Goal: Transaction & Acquisition: Book appointment/travel/reservation

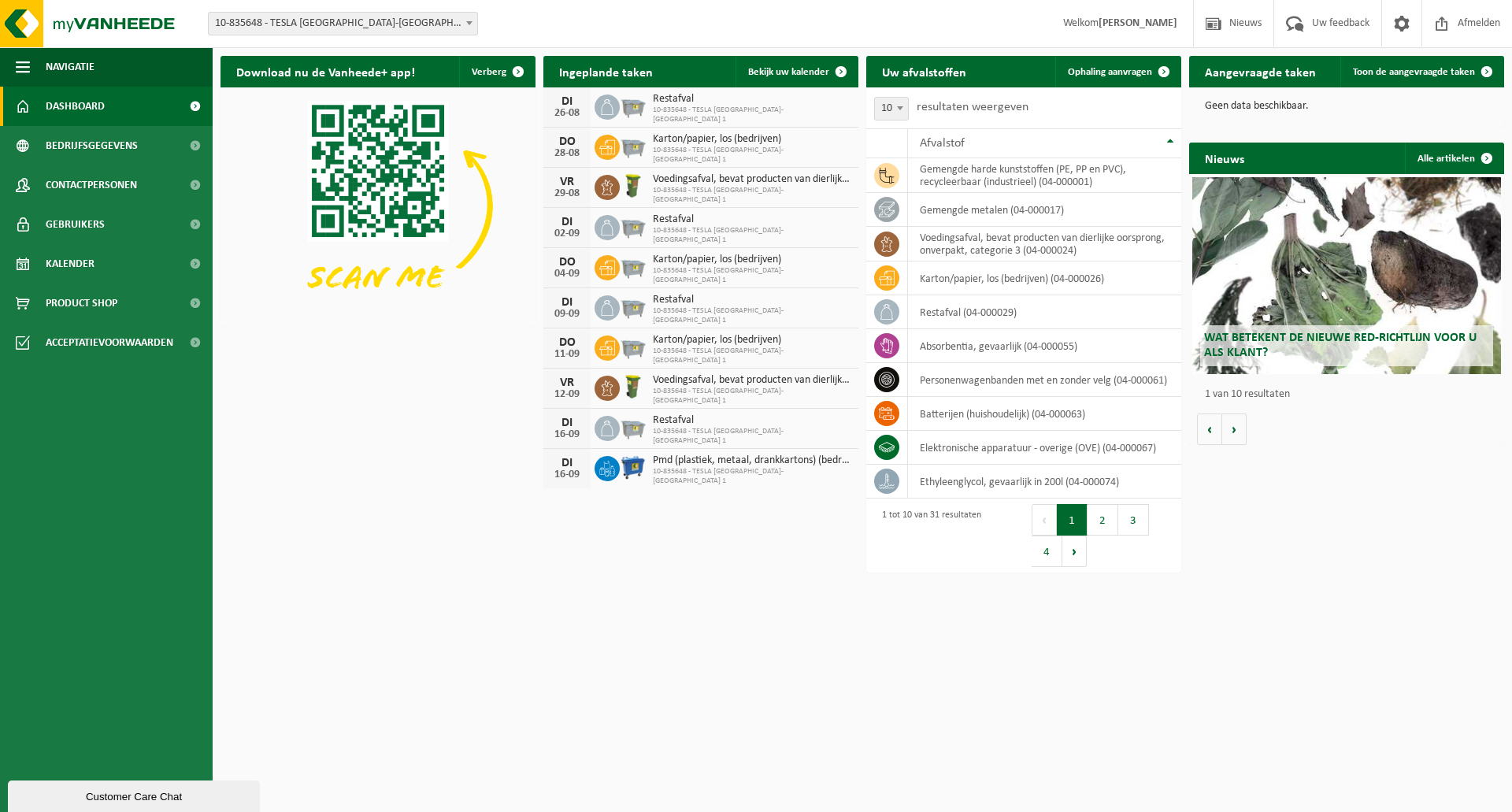
drag, startPoint x: 1392, startPoint y: 21, endPoint x: 1376, endPoint y: 49, distance: 32.2
click at [1393, 21] on span at bounding box center [1402, 23] width 24 height 46
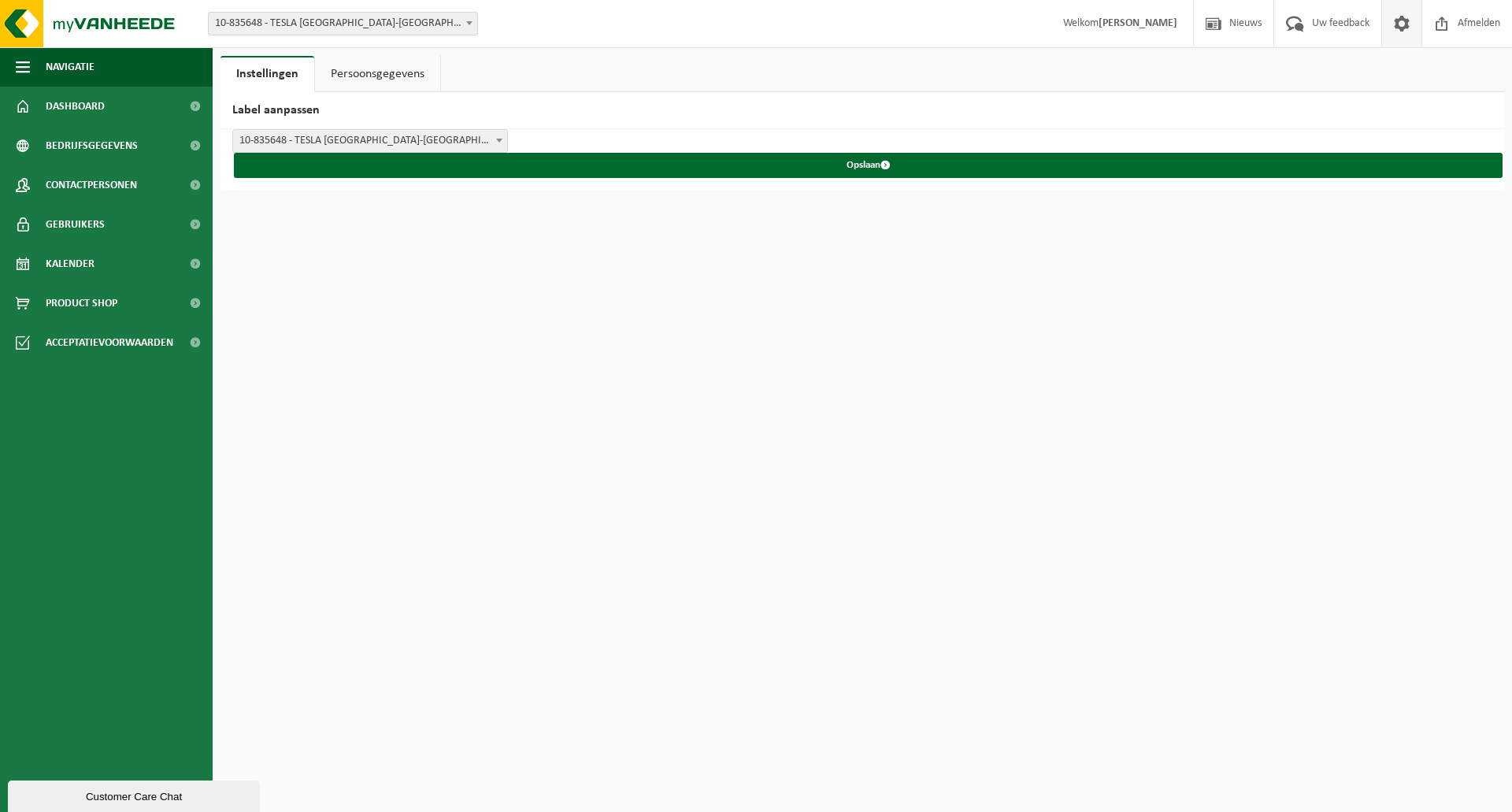
click at [367, 70] on link "Persoonsgegevens" at bounding box center [377, 74] width 125 height 36
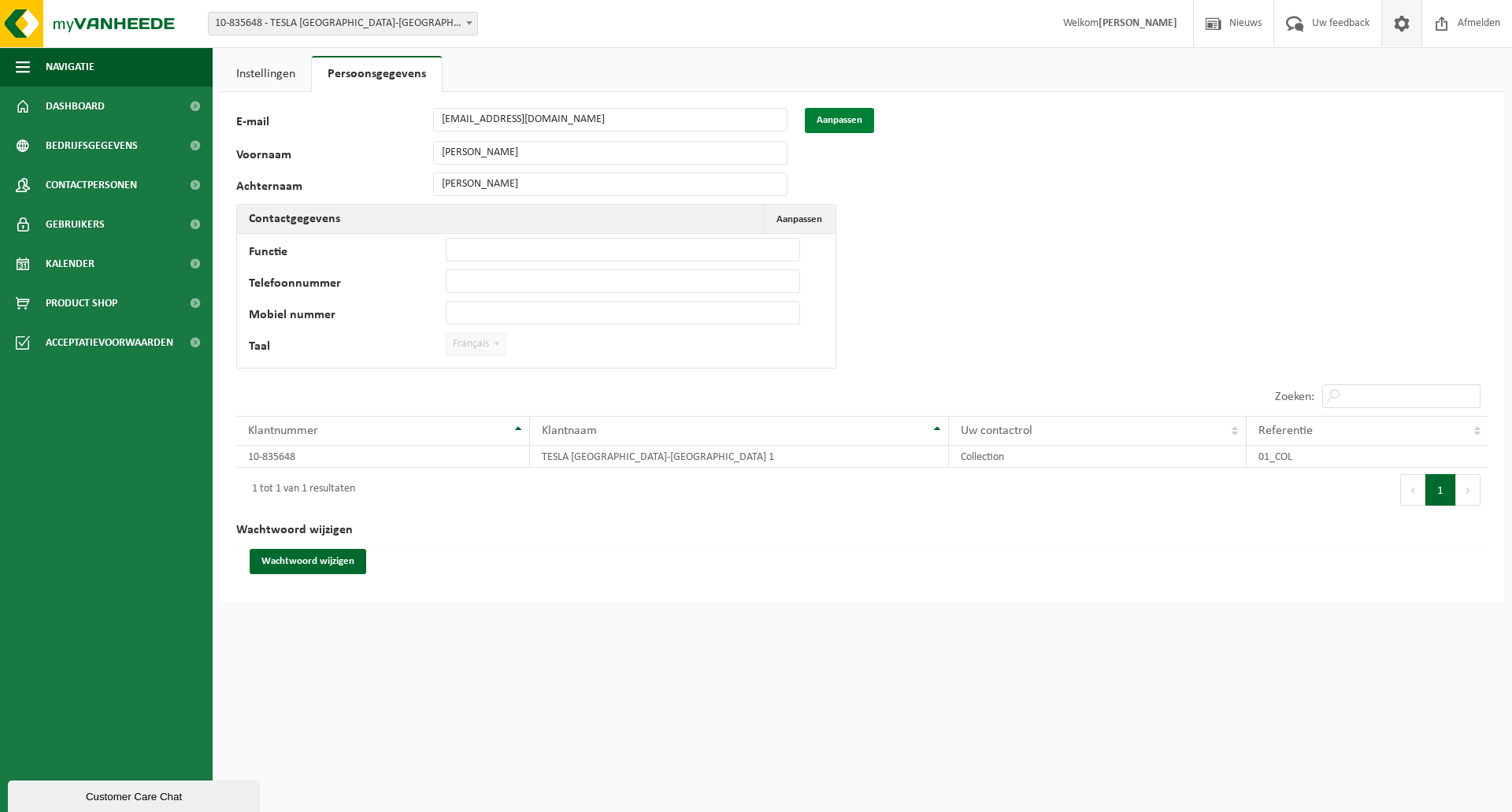
click at [837, 120] on button "Aanpassen" at bounding box center [839, 121] width 69 height 26
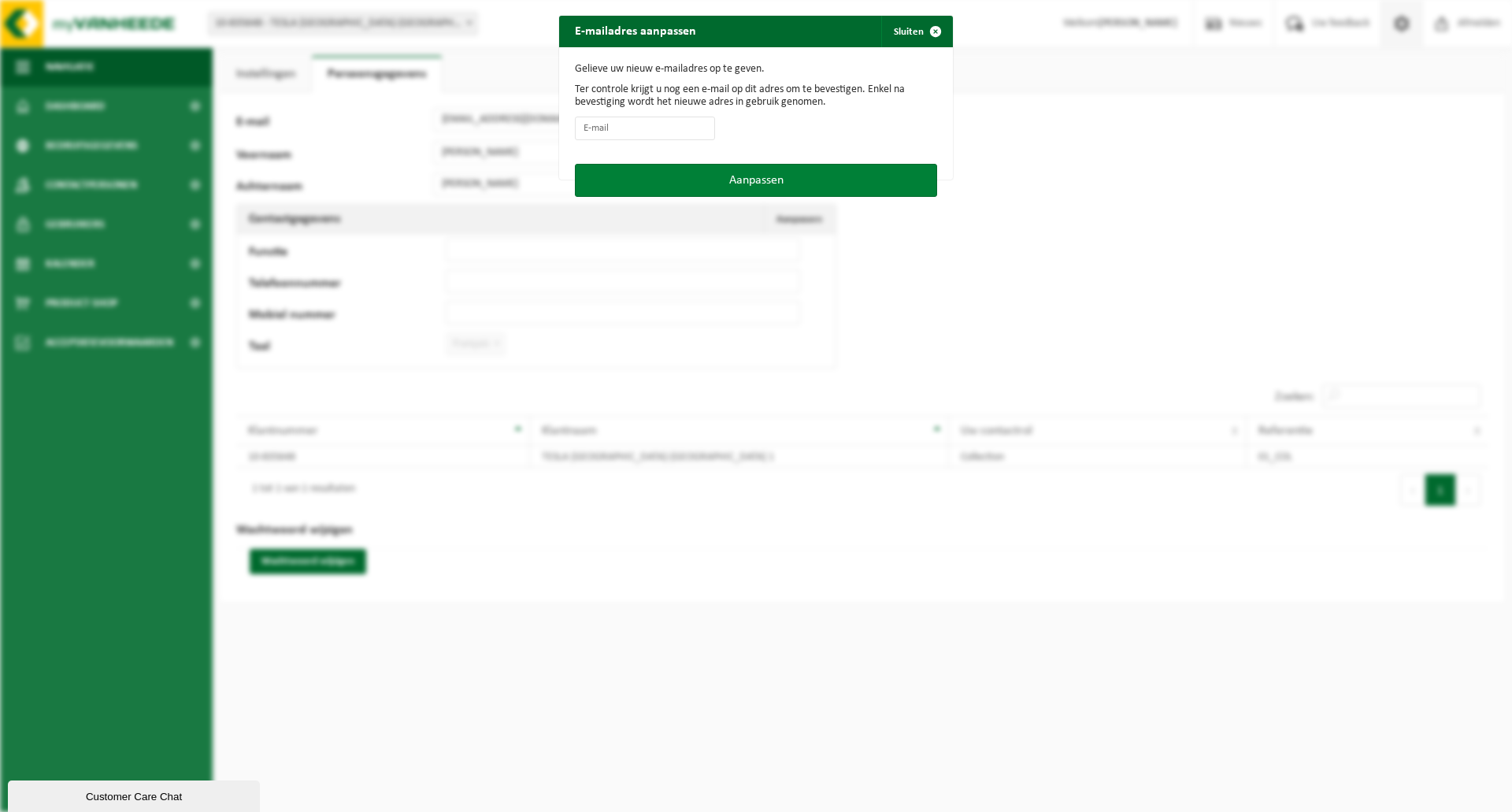
click at [742, 177] on button "Aanpassen" at bounding box center [756, 181] width 362 height 33
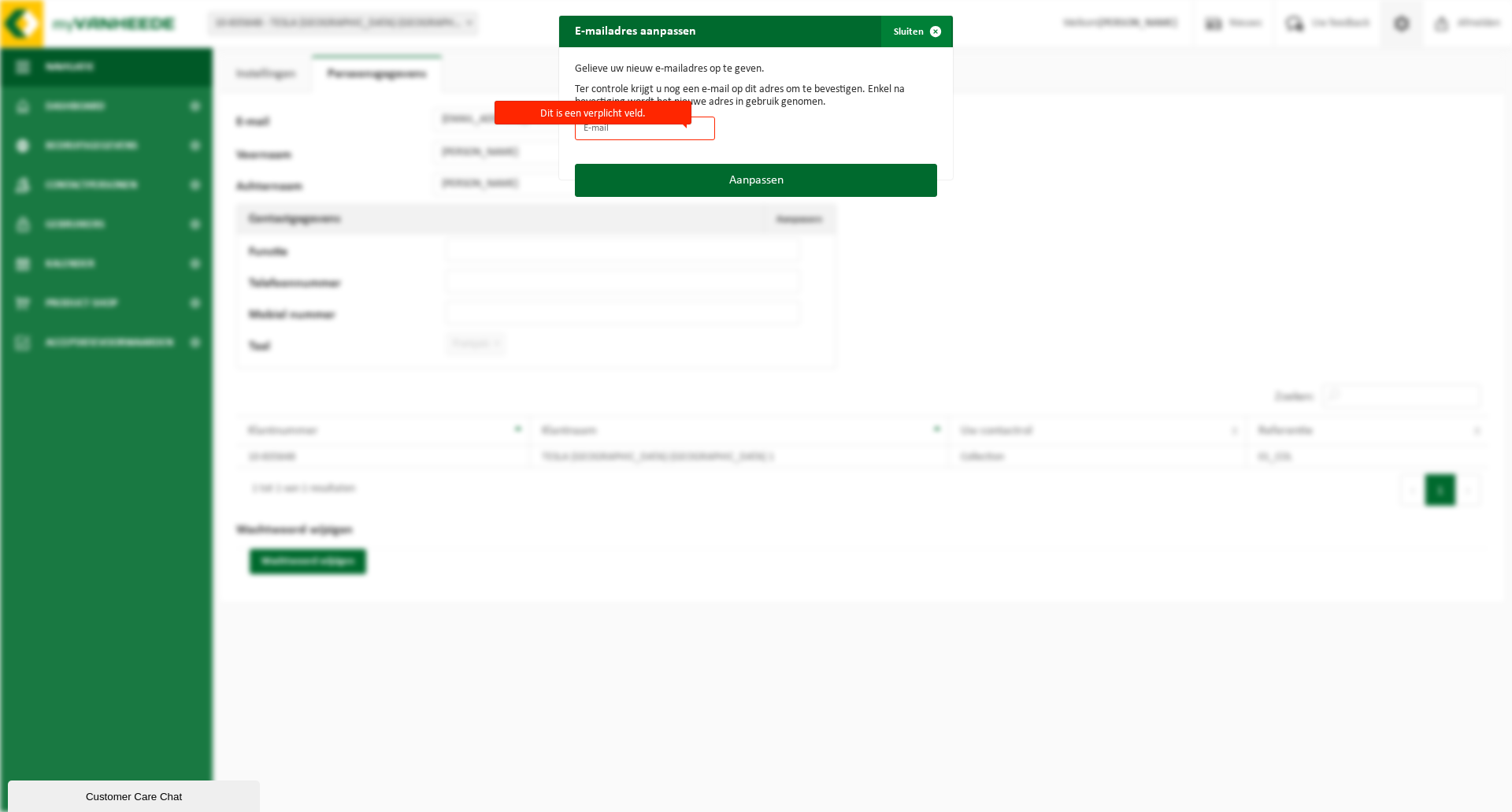
click at [928, 31] on span "button" at bounding box center [936, 31] width 31 height 31
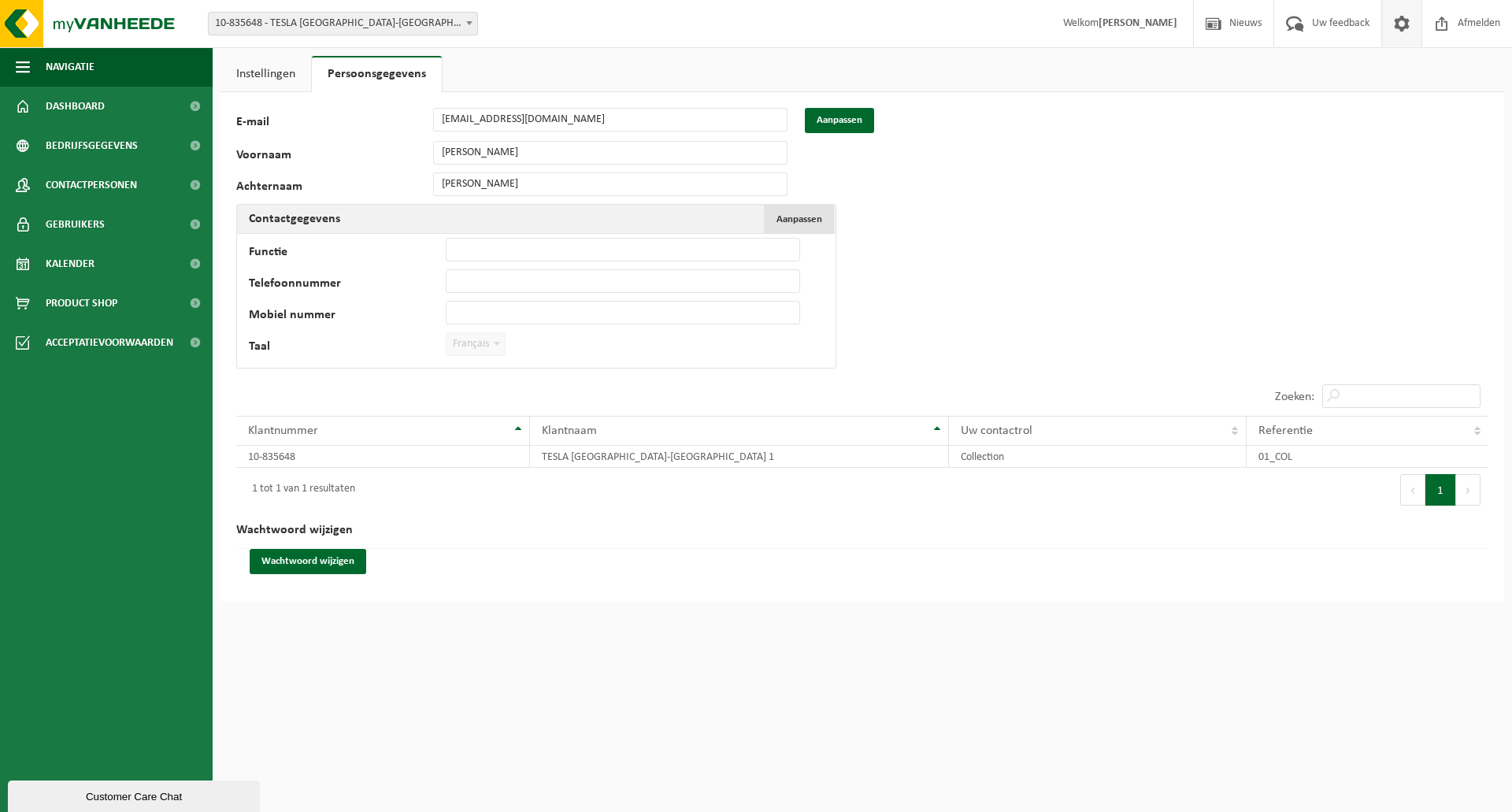
click at [789, 219] on span "Aanpassen" at bounding box center [799, 219] width 45 height 10
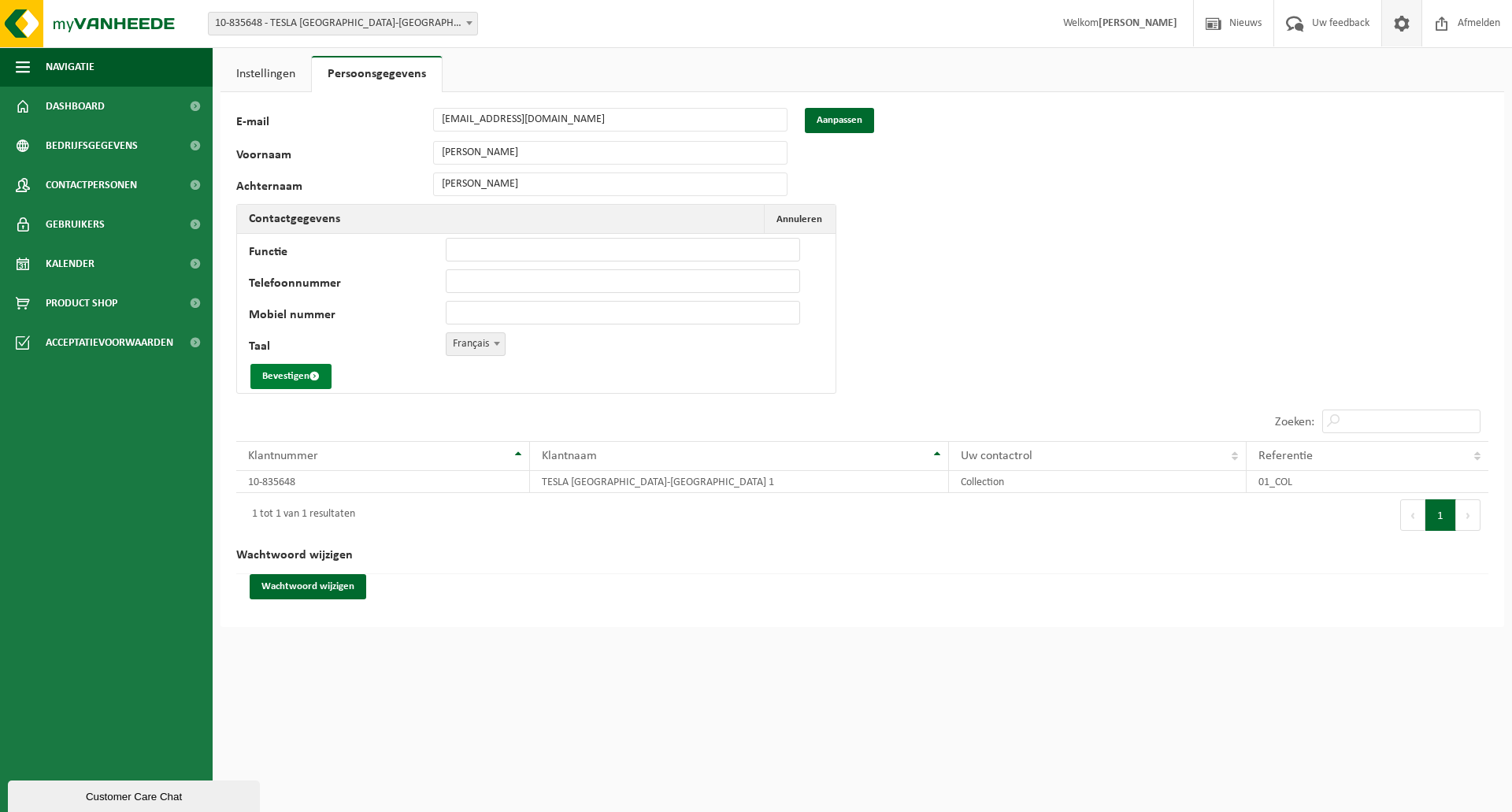
click at [294, 369] on button "Bevestigen" at bounding box center [291, 377] width 81 height 26
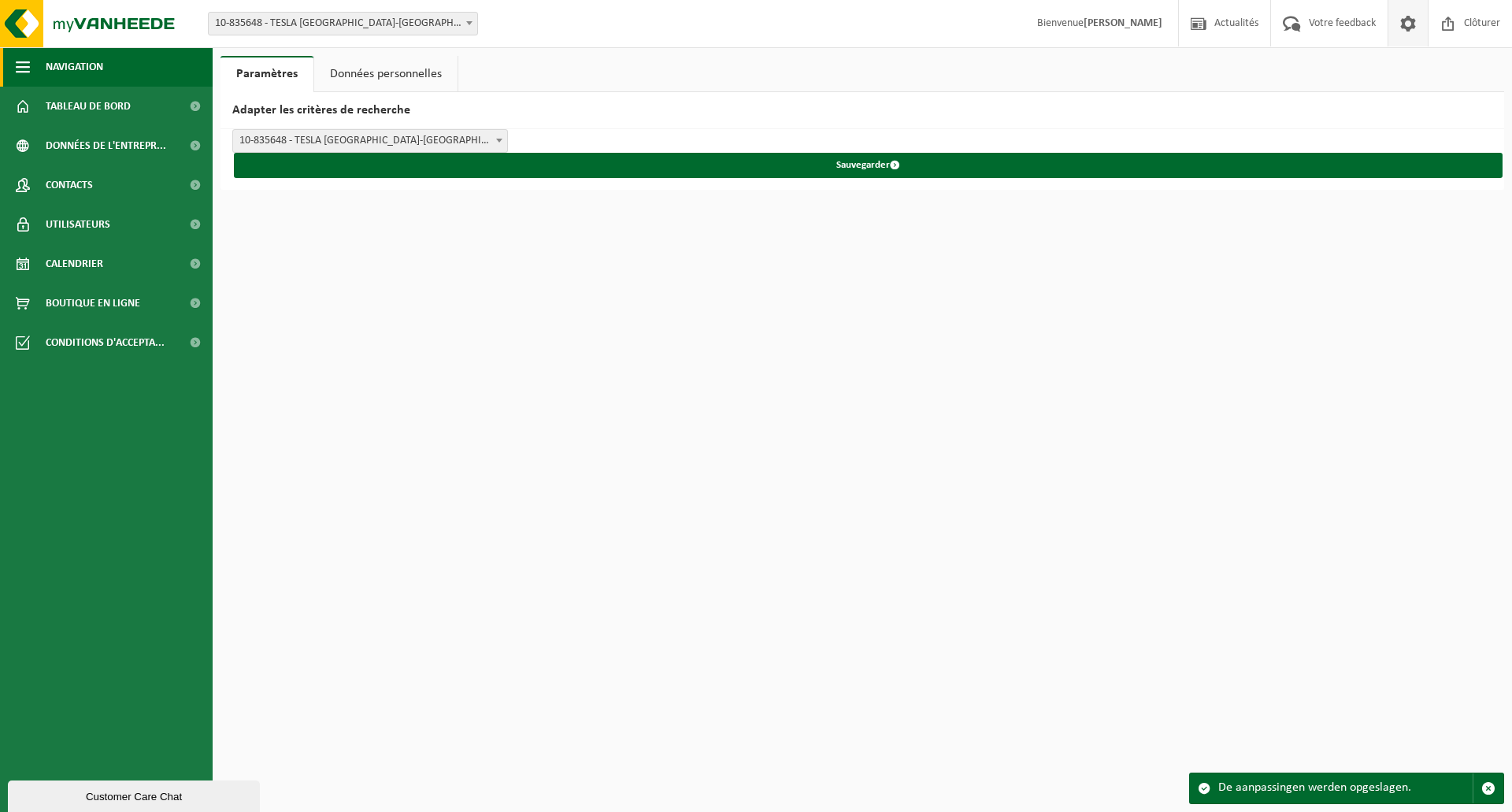
click at [73, 69] on span "Navigation" at bounding box center [74, 67] width 57 height 39
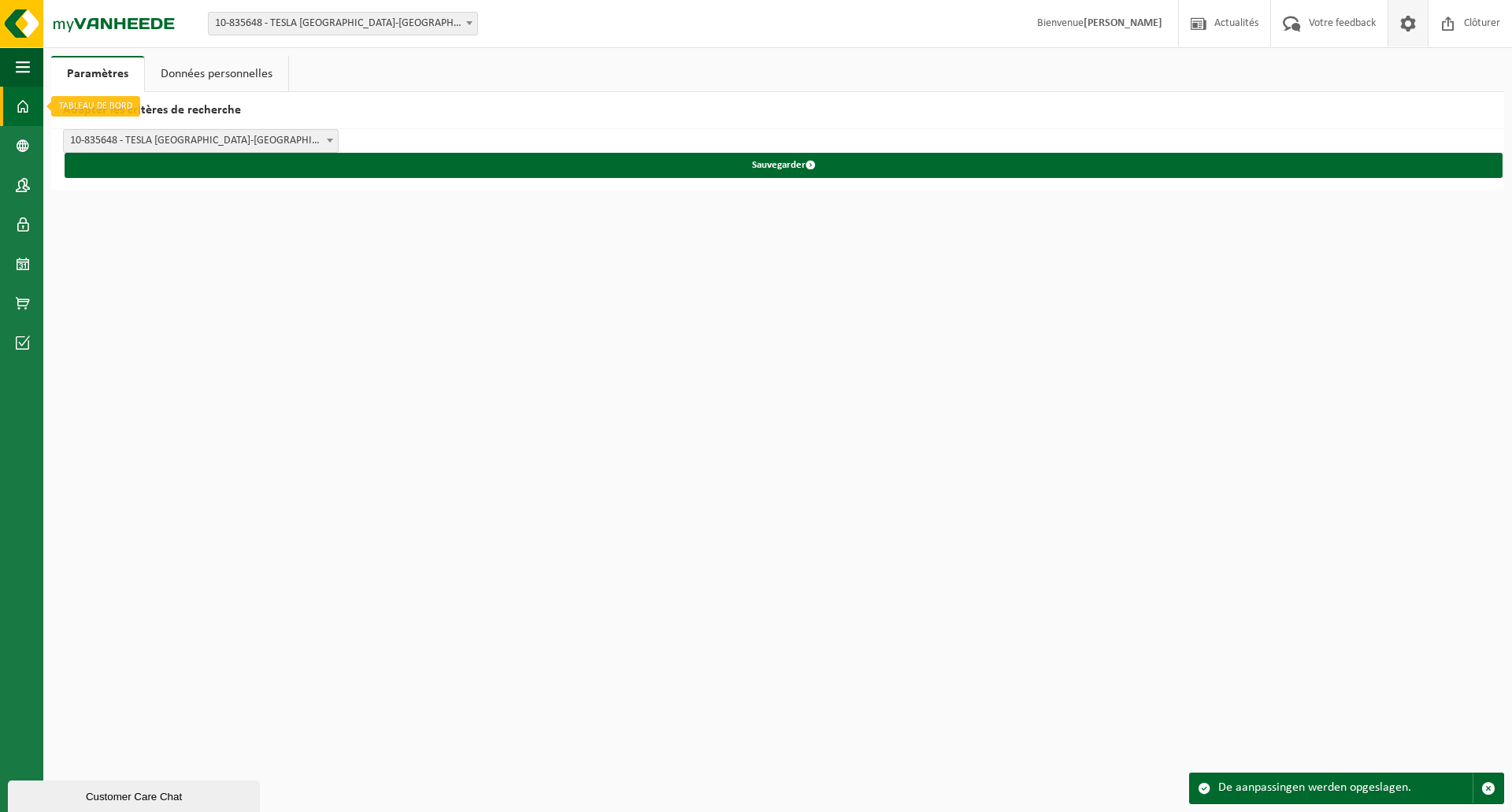
click at [25, 105] on span at bounding box center [23, 106] width 14 height 39
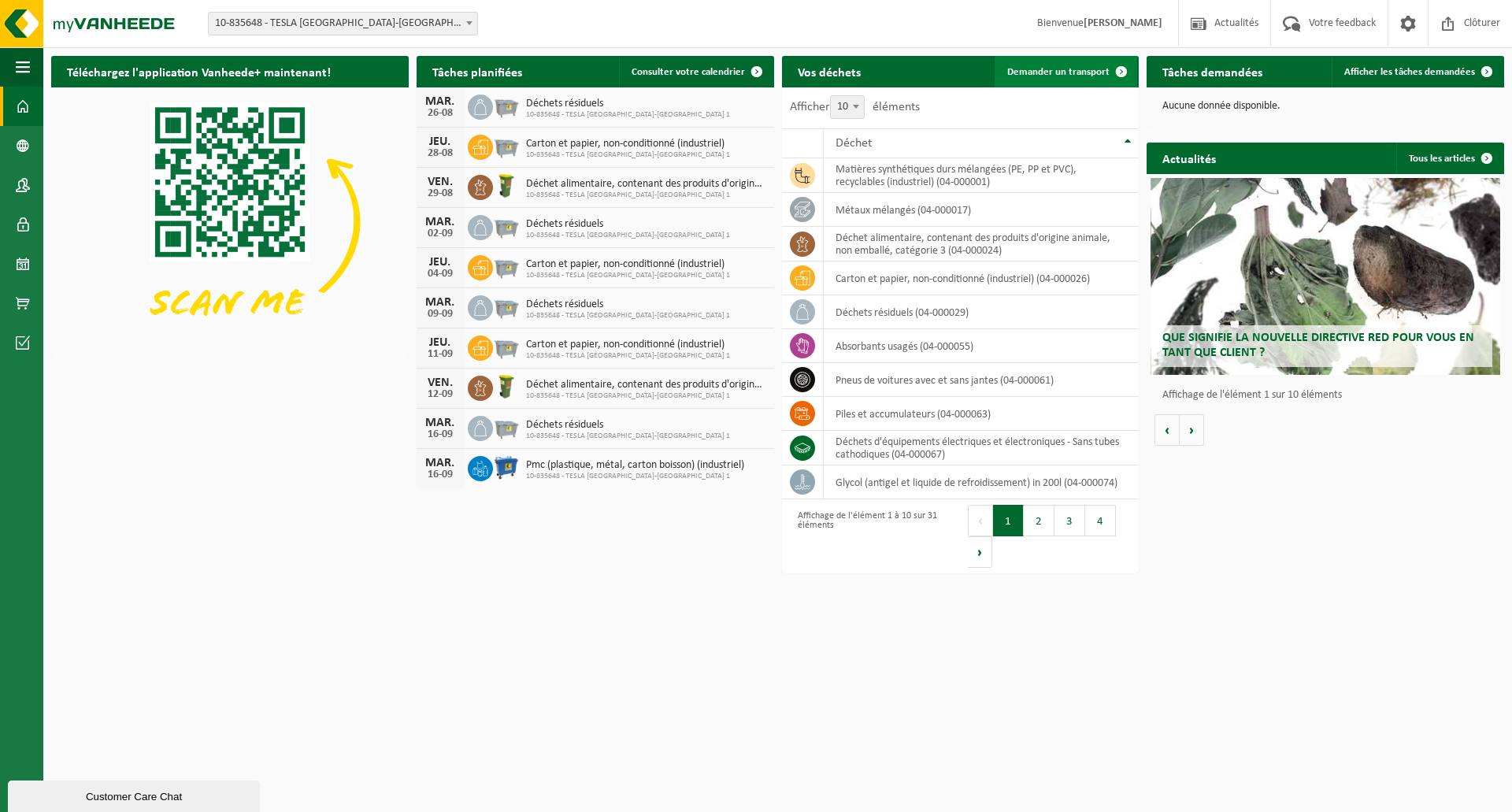
click at [1074, 70] on span "Demander un transport" at bounding box center [1058, 72] width 102 height 10
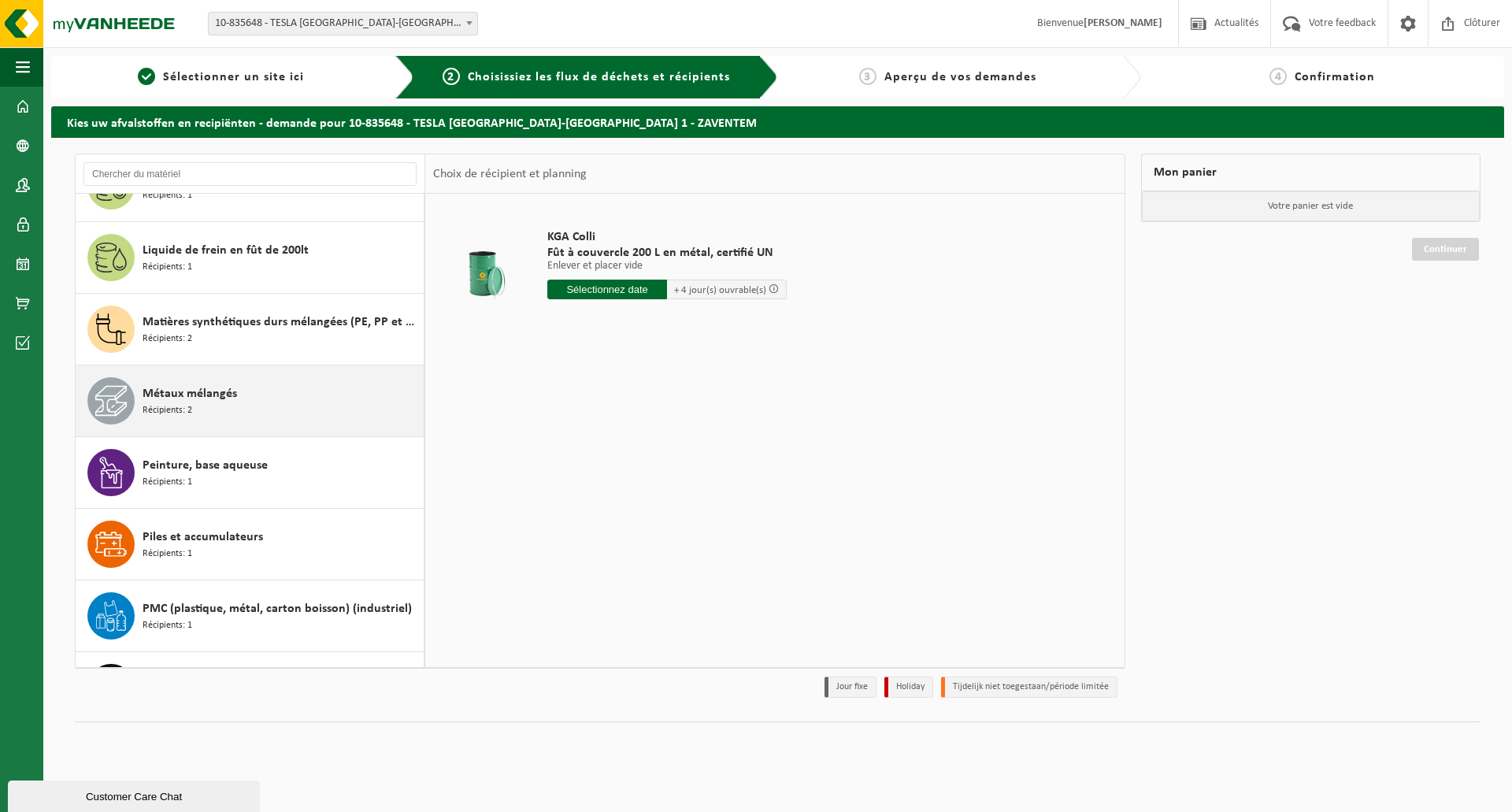
scroll to position [1655, 0]
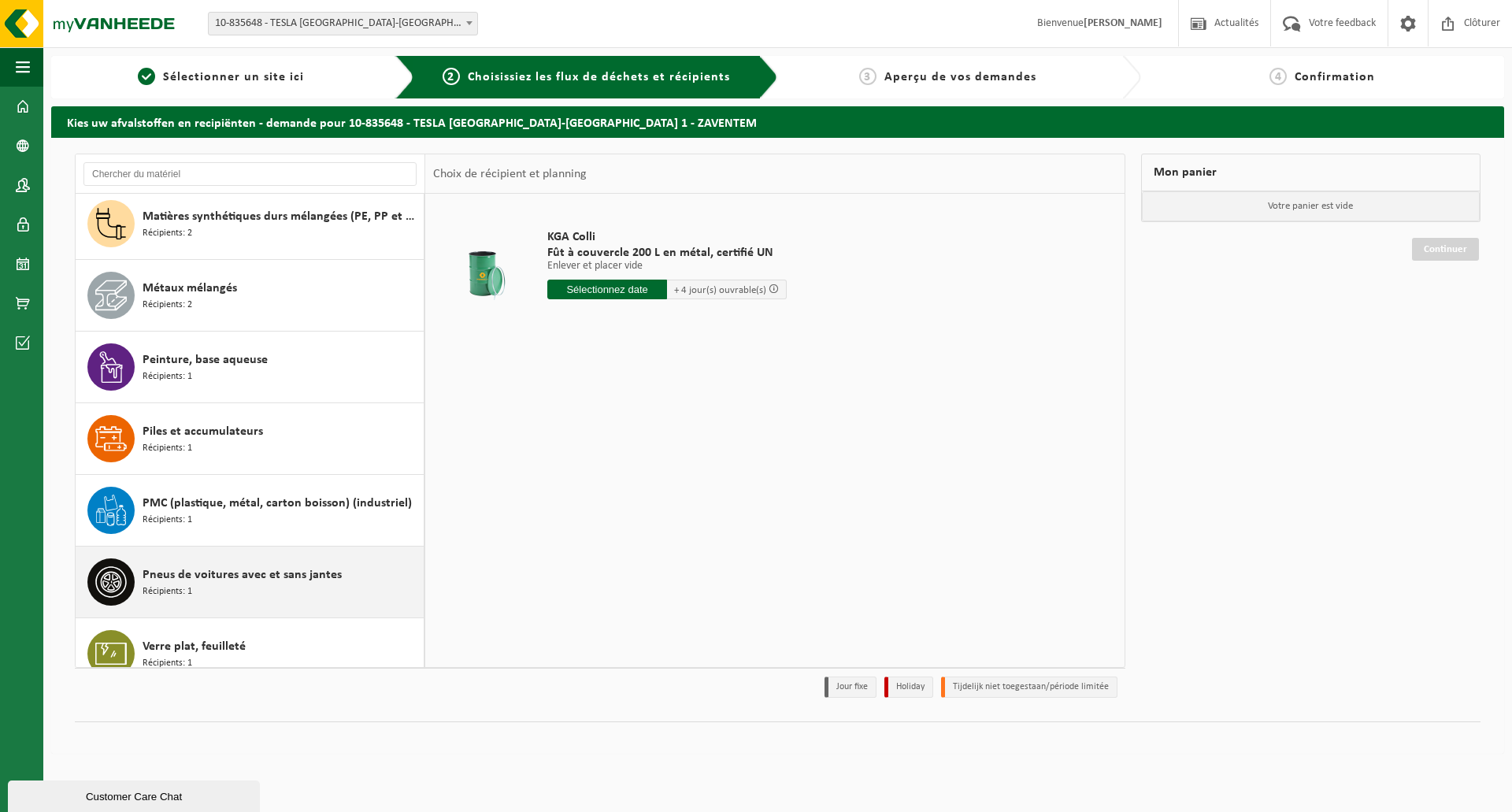
click at [209, 567] on span "Pneus de voitures avec et sans jantes" at bounding box center [242, 575] width 200 height 19
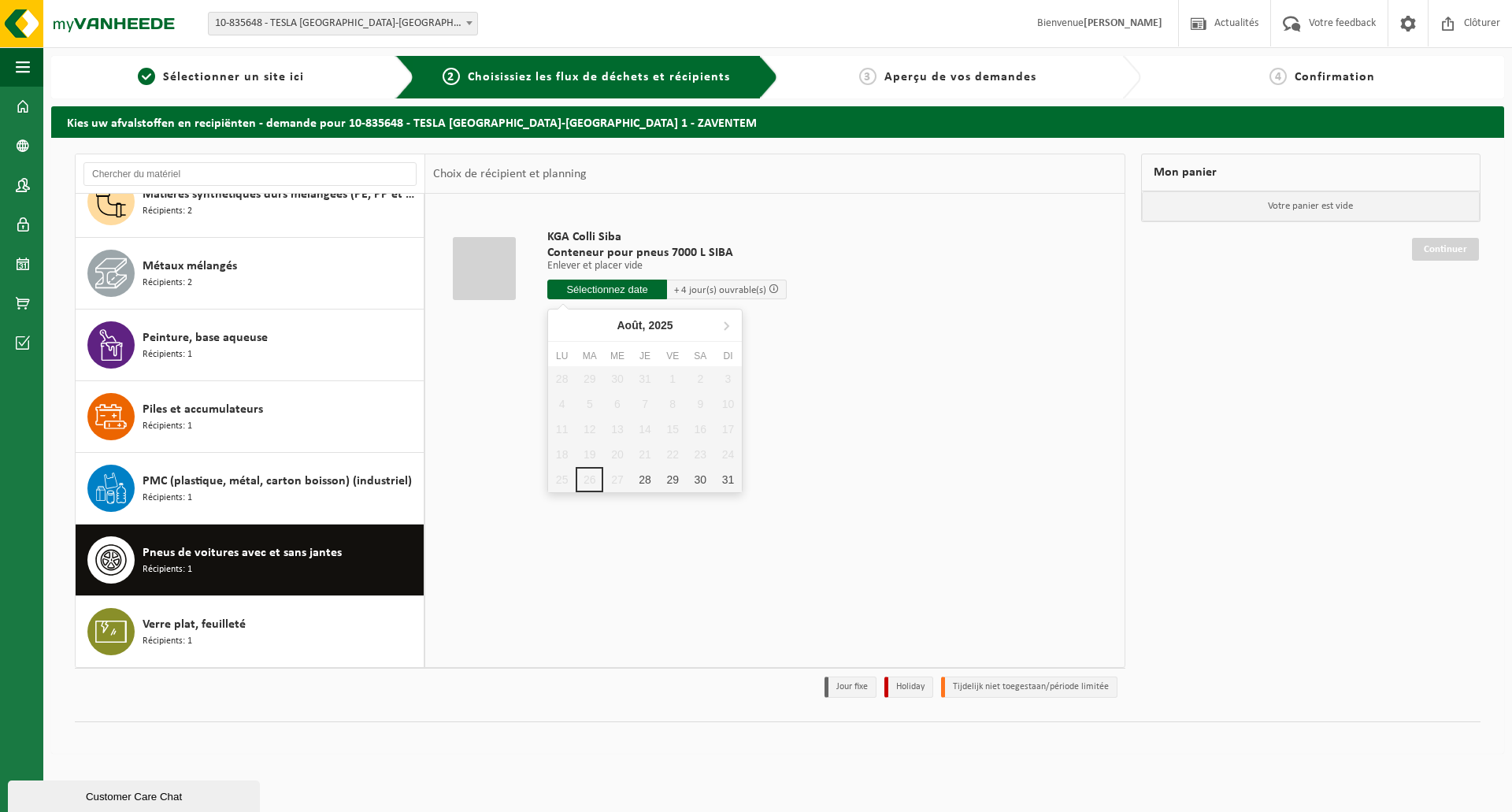
click at [598, 290] on input "text" at bounding box center [607, 289] width 120 height 20
click at [644, 476] on div "28" at bounding box center [644, 480] width 28 height 26
type input "à partir de 2025-08-28"
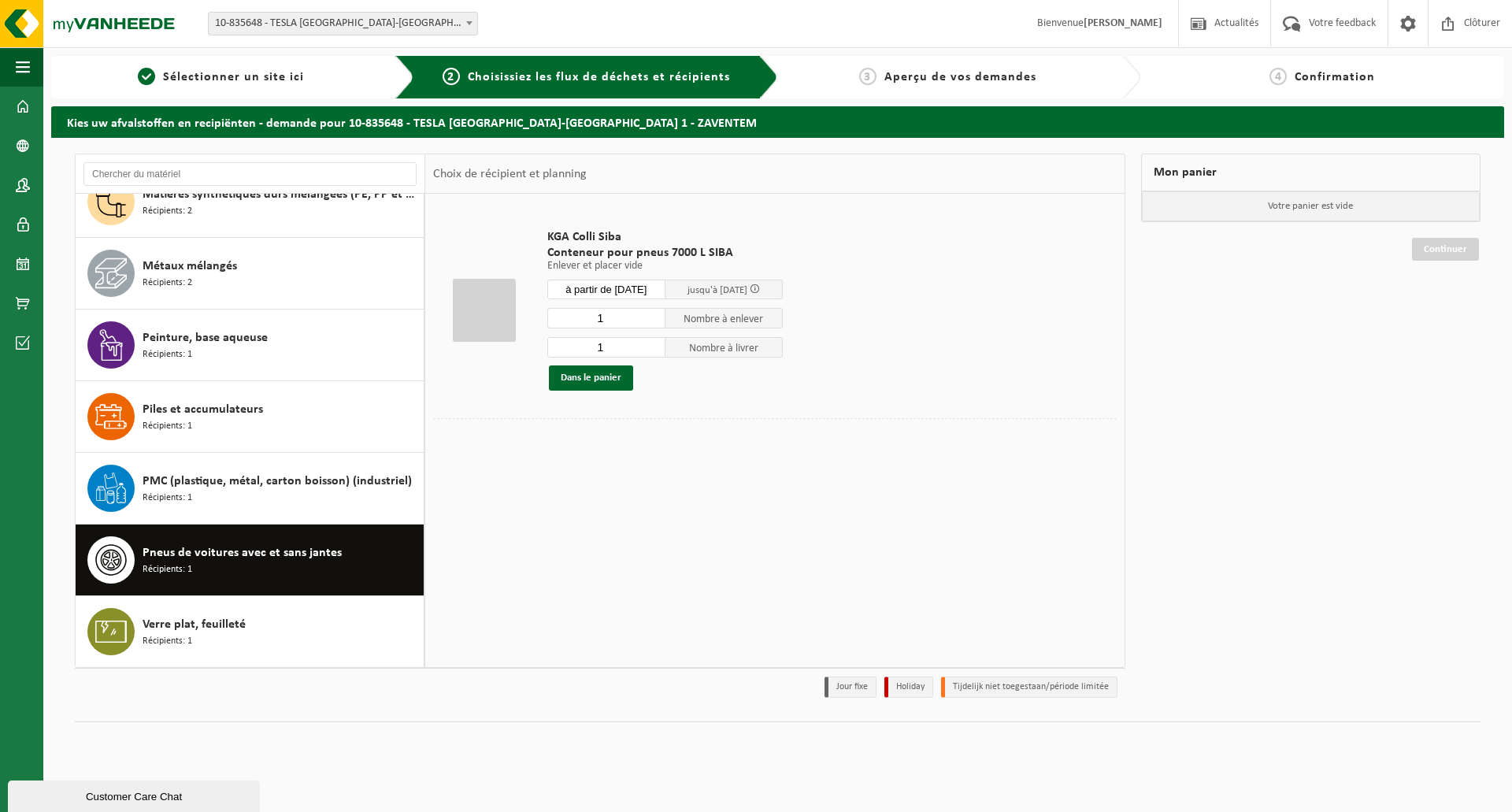
drag, startPoint x: 619, startPoint y: 317, endPoint x: 597, endPoint y: 315, distance: 22.1
click at [597, 315] on input "1" at bounding box center [606, 318] width 118 height 21
type input "2"
type input "1"
click at [590, 376] on button "Dans le panier" at bounding box center [591, 378] width 85 height 26
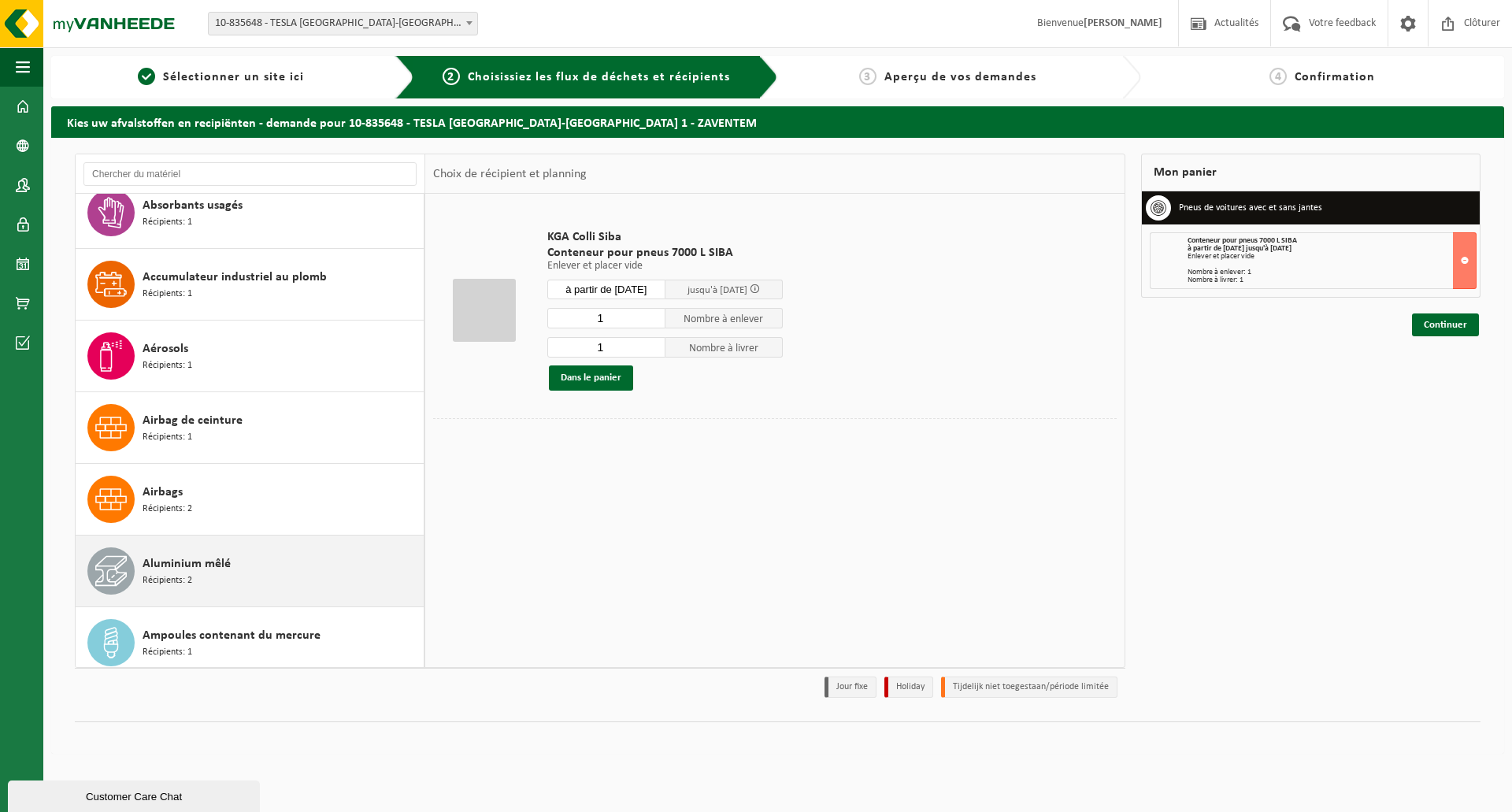
scroll to position [0, 0]
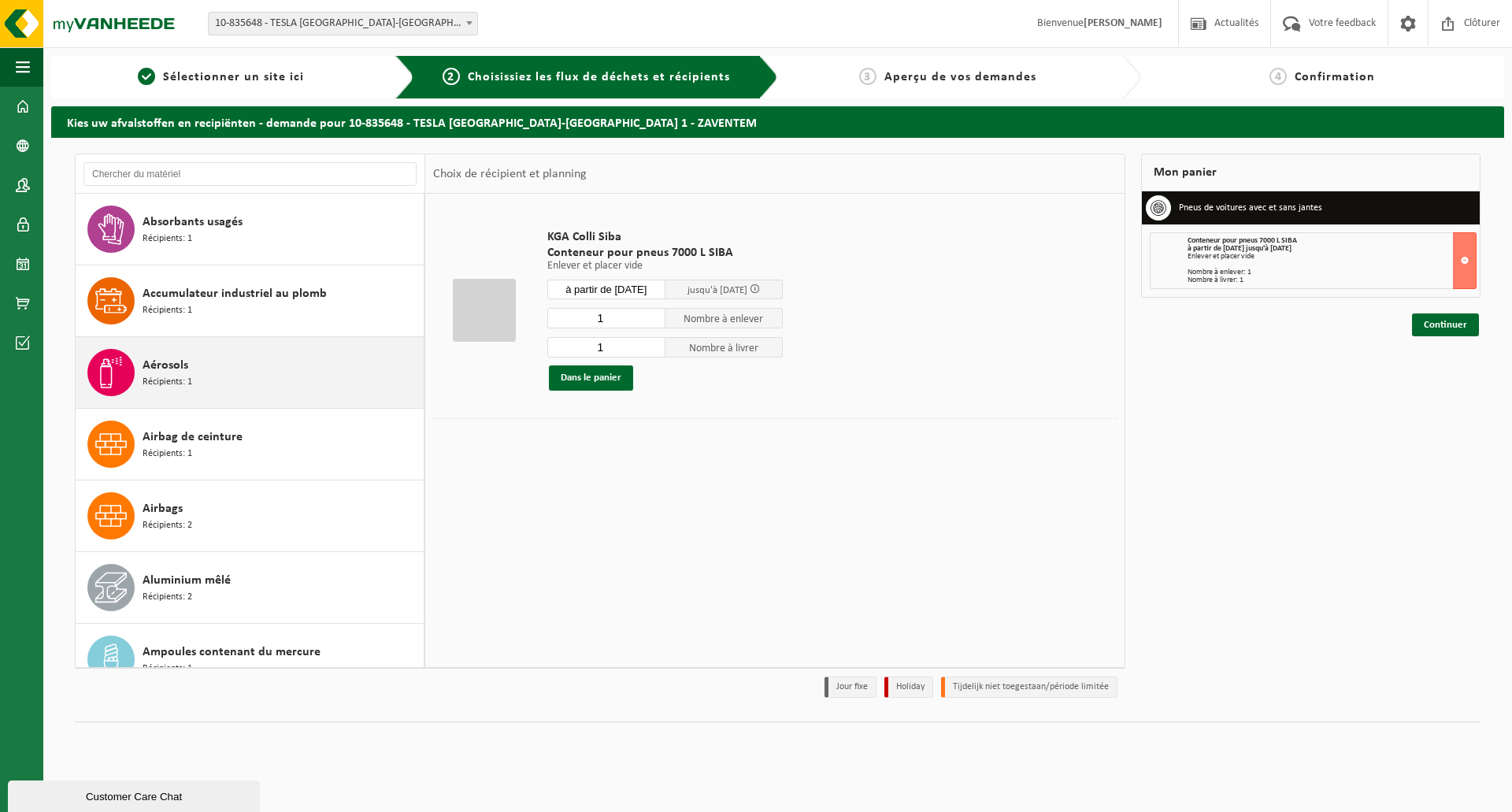
click at [171, 358] on span "Aérosols" at bounding box center [165, 365] width 45 height 19
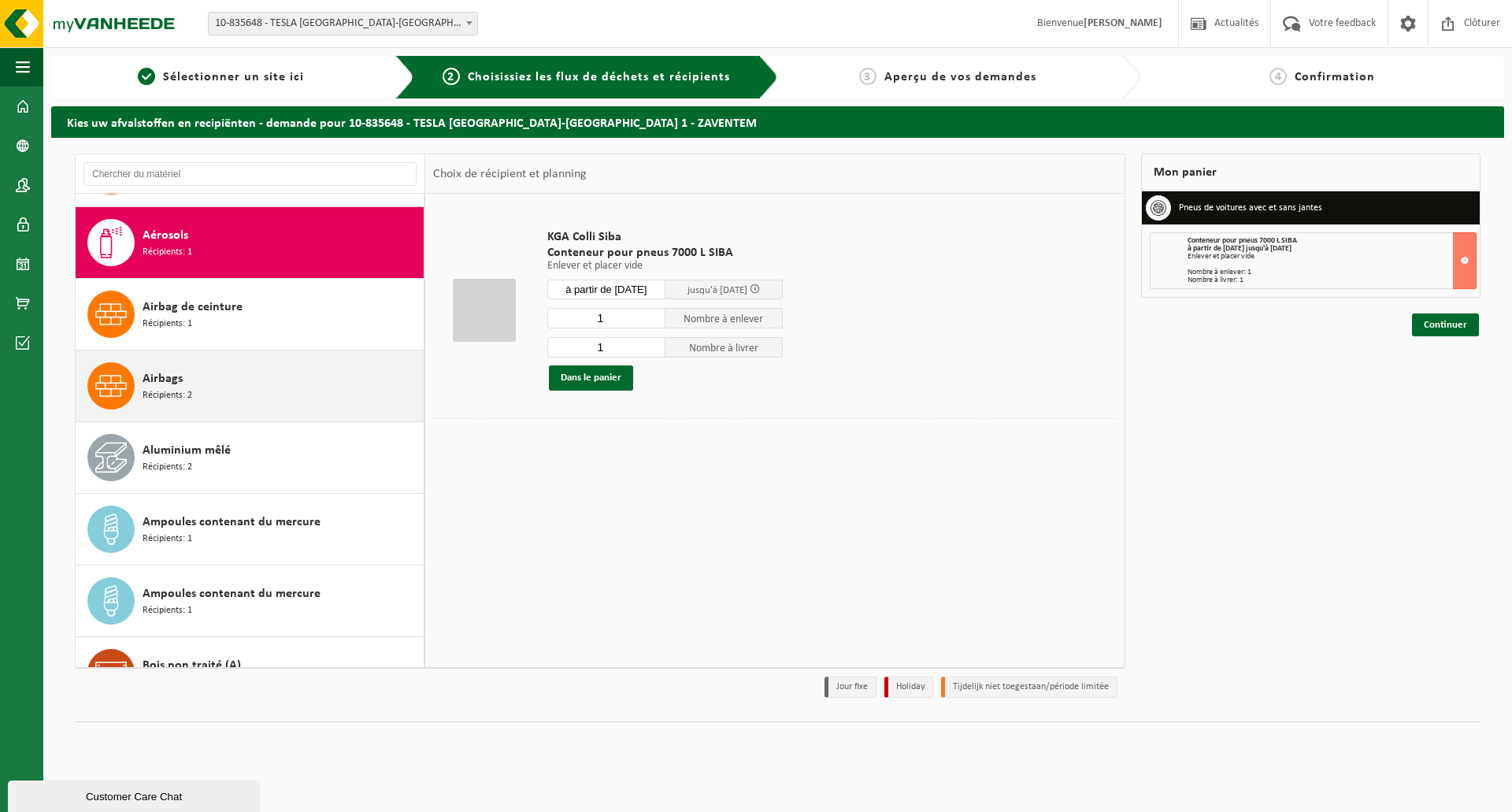
scroll to position [144, 0]
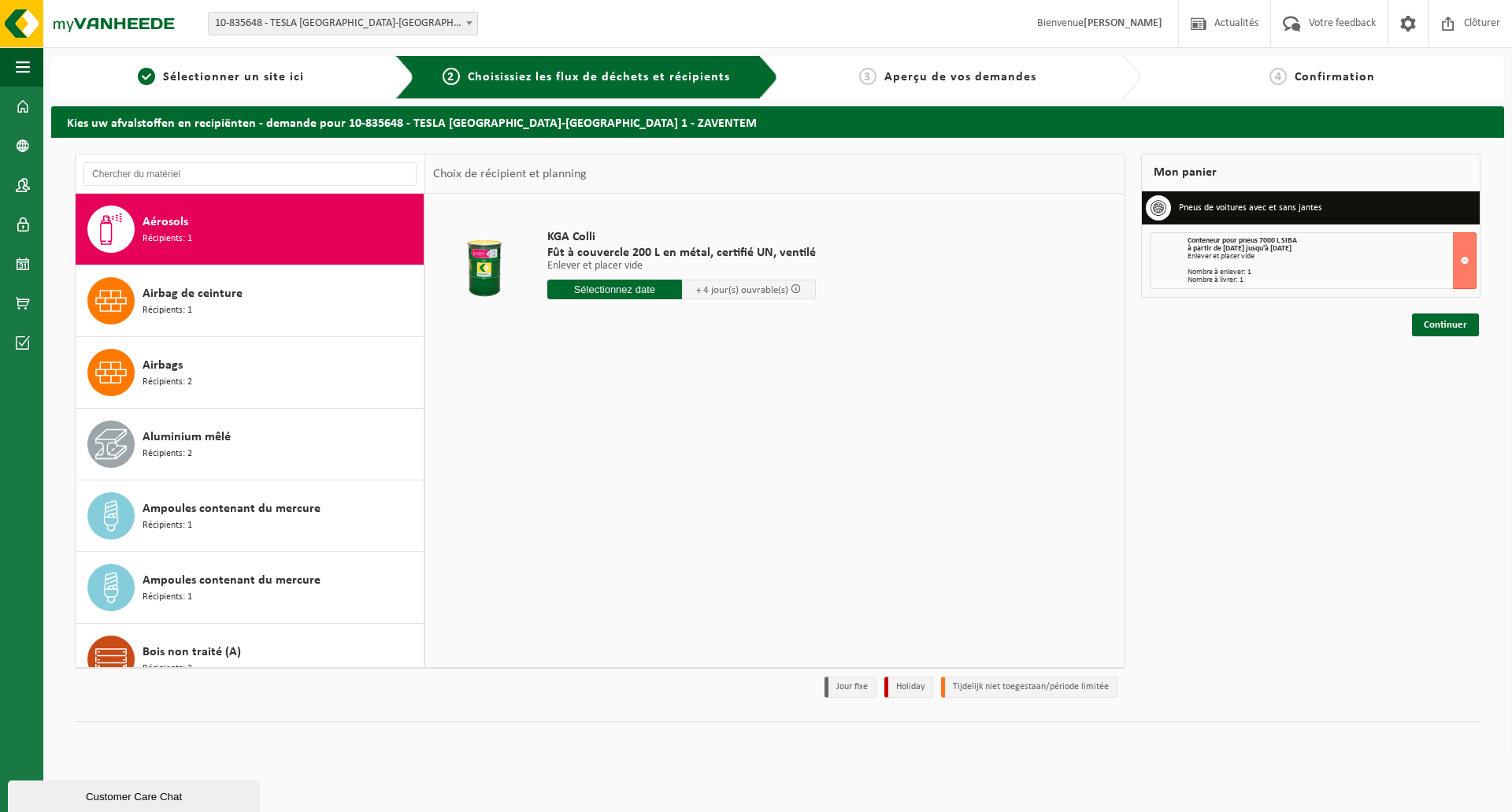
click at [596, 290] on input "text" at bounding box center [614, 289] width 135 height 20
click at [641, 480] on div "28" at bounding box center [644, 480] width 28 height 26
type input "à partir de 2025-08-28"
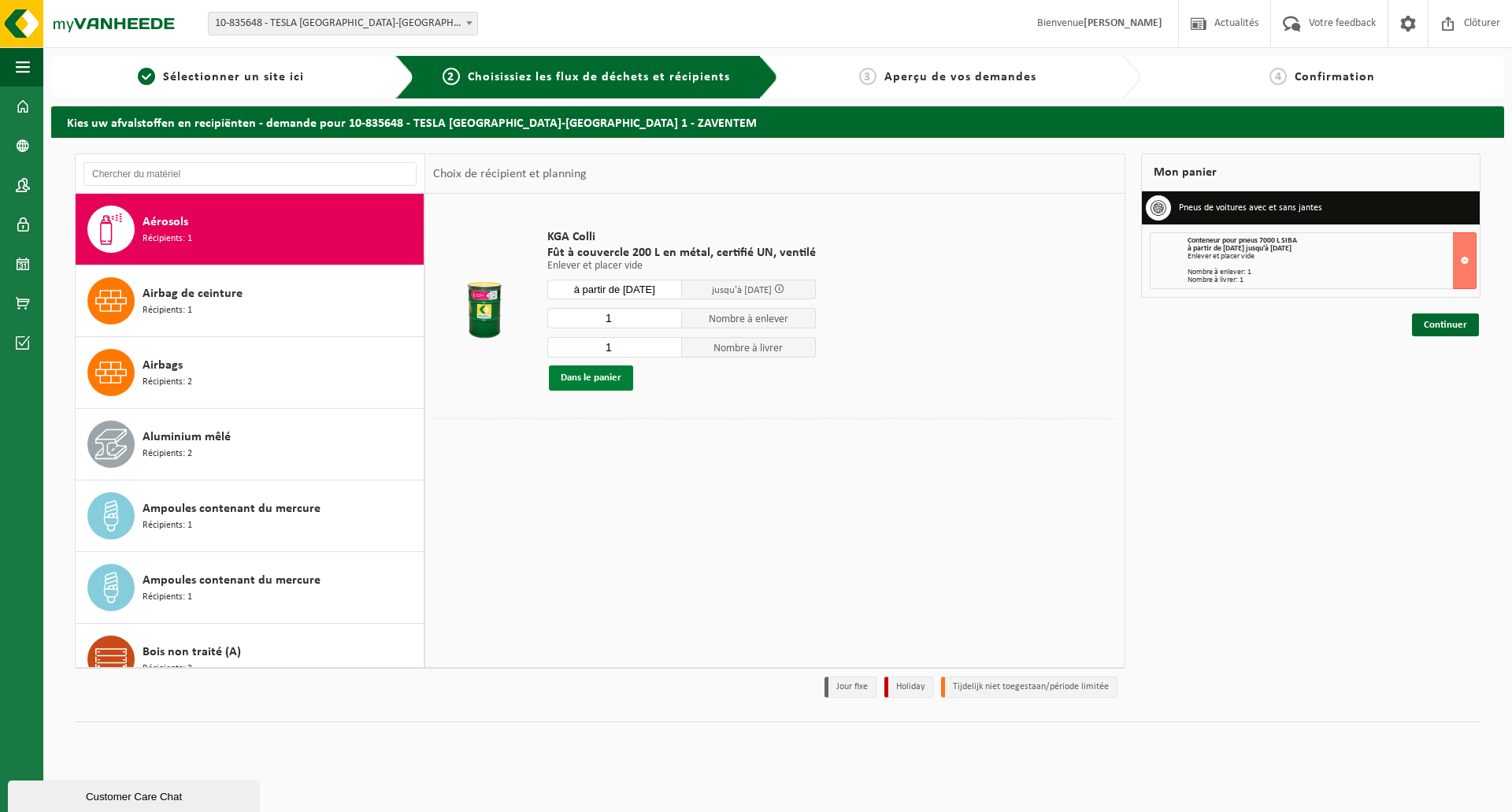
click at [604, 381] on button "Dans le panier" at bounding box center [591, 378] width 85 height 26
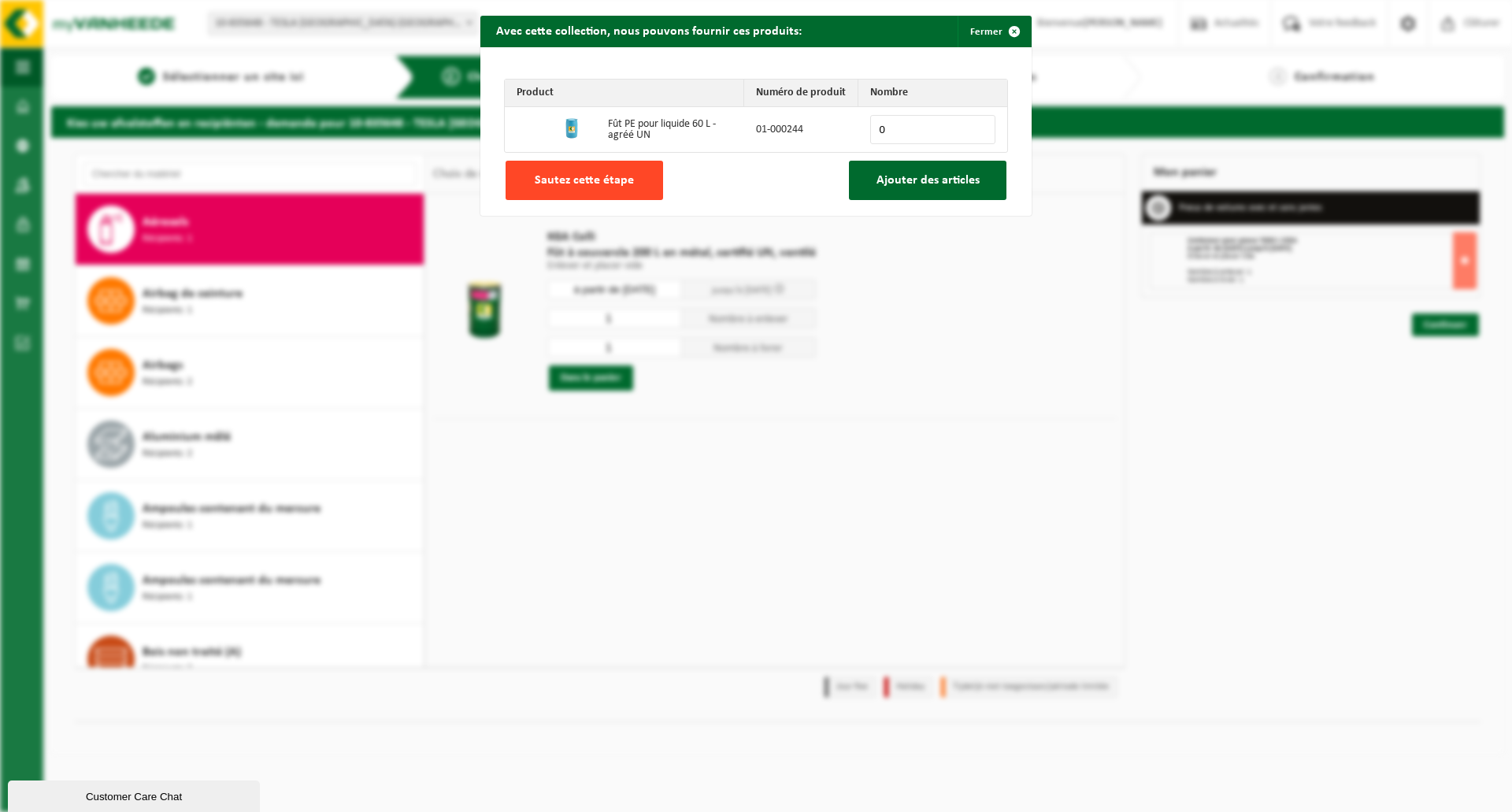
click at [590, 177] on span "Sautez cette étape" at bounding box center [584, 180] width 99 height 13
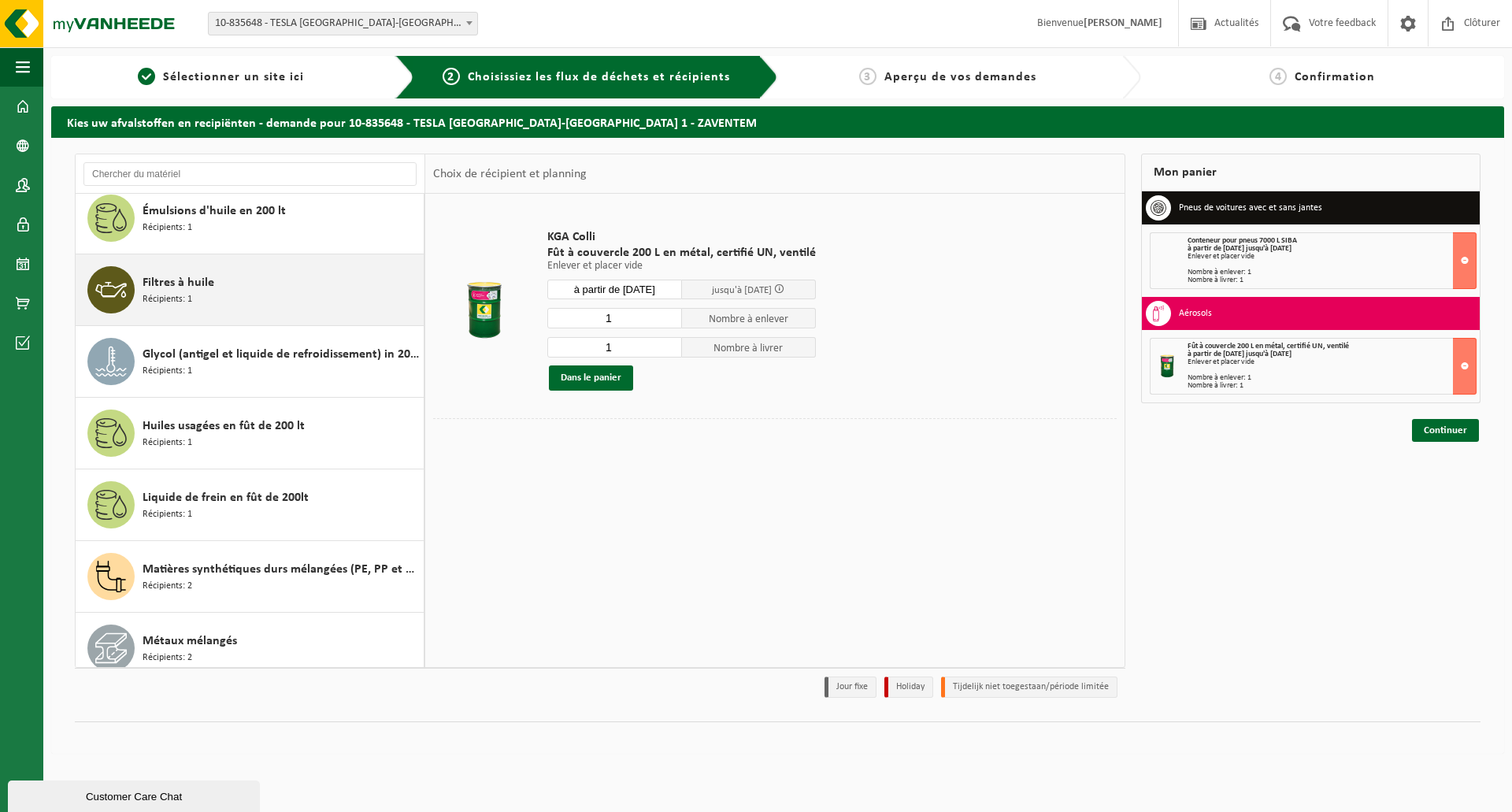
scroll to position [1405, 0]
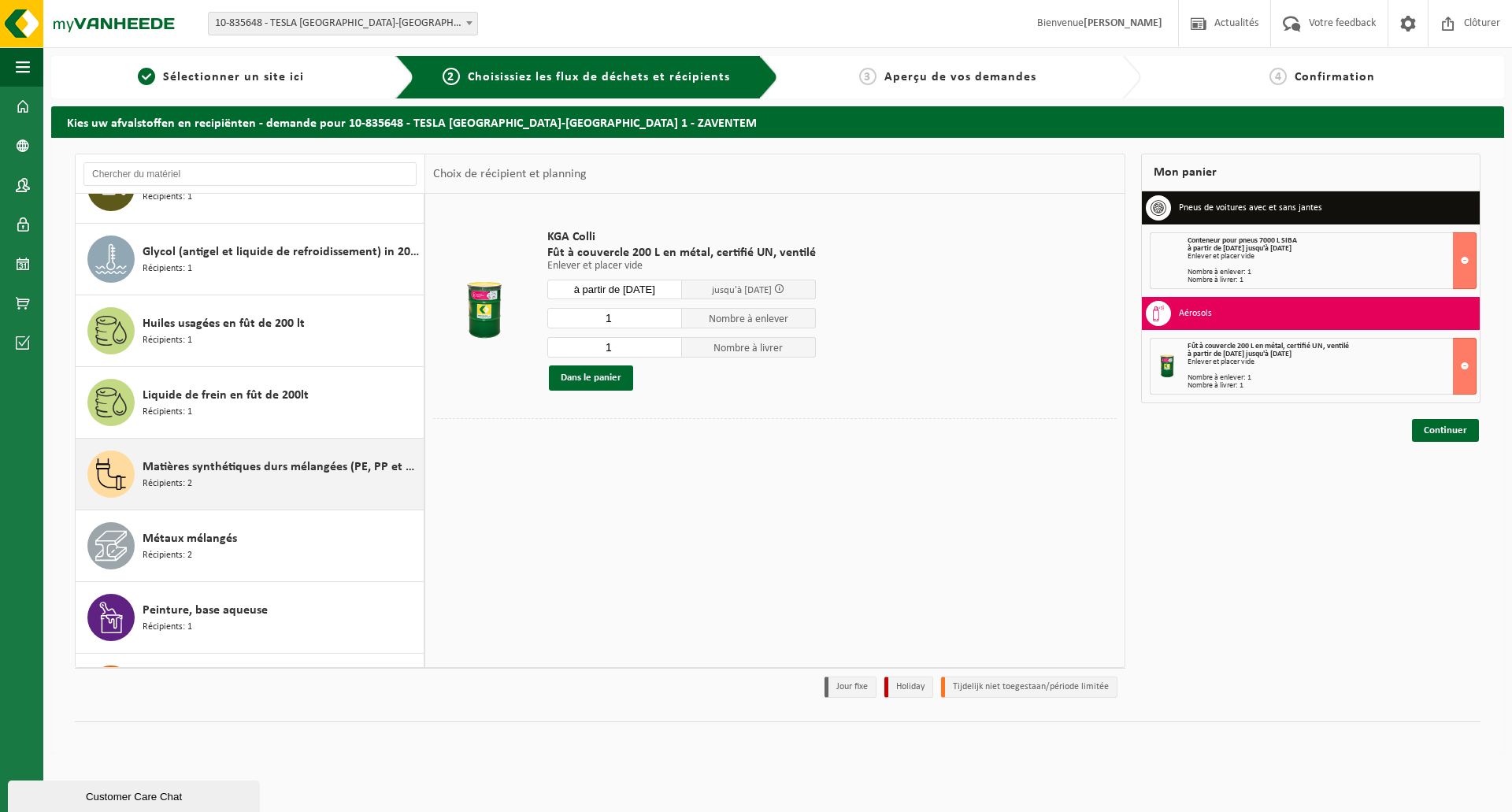
click at [148, 472] on span "Matières synthétiques durs mélangées (PE, PP et PVC), recyclables (industriel)" at bounding box center [281, 467] width 277 height 19
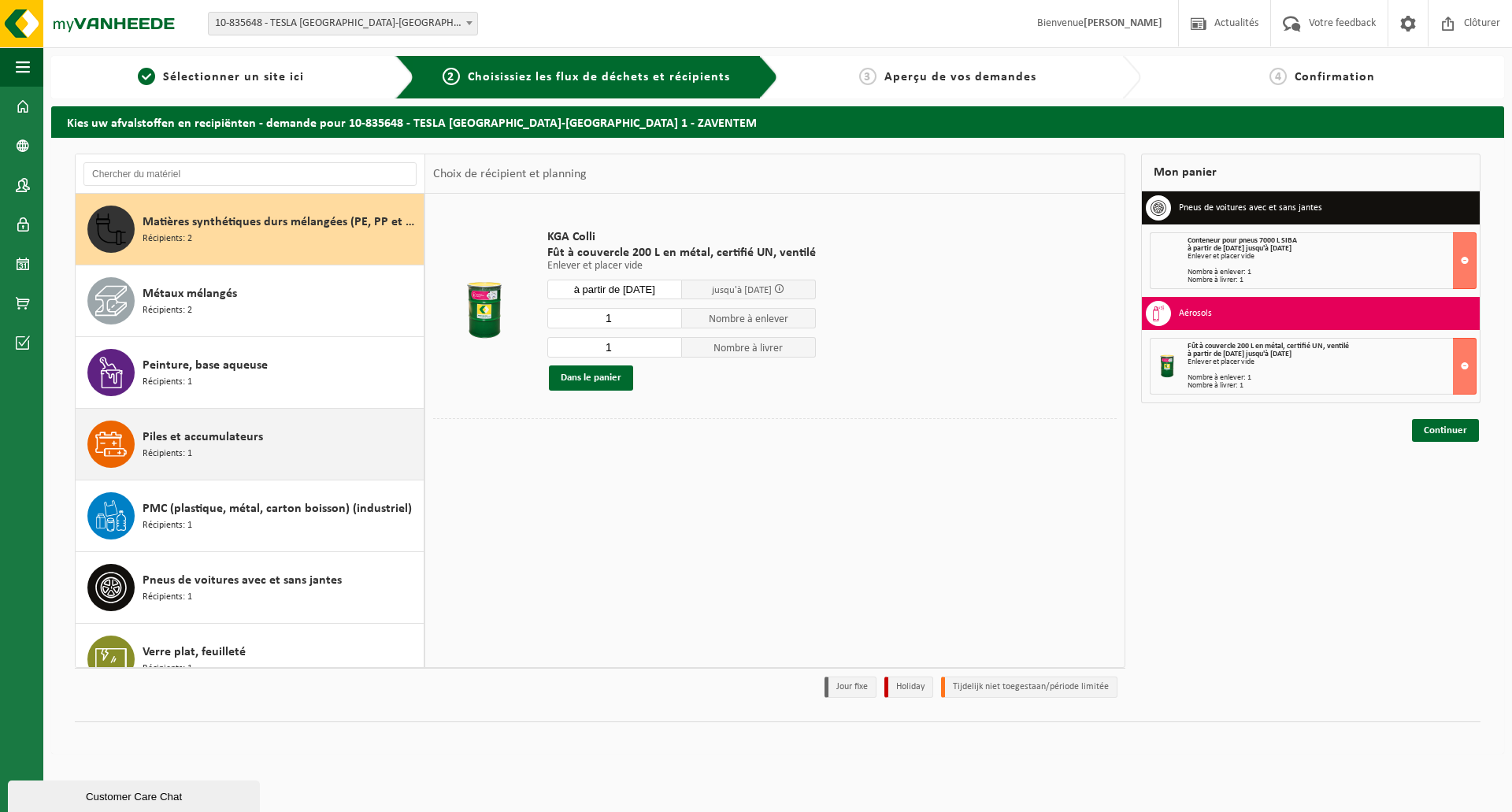
scroll to position [1649, 0]
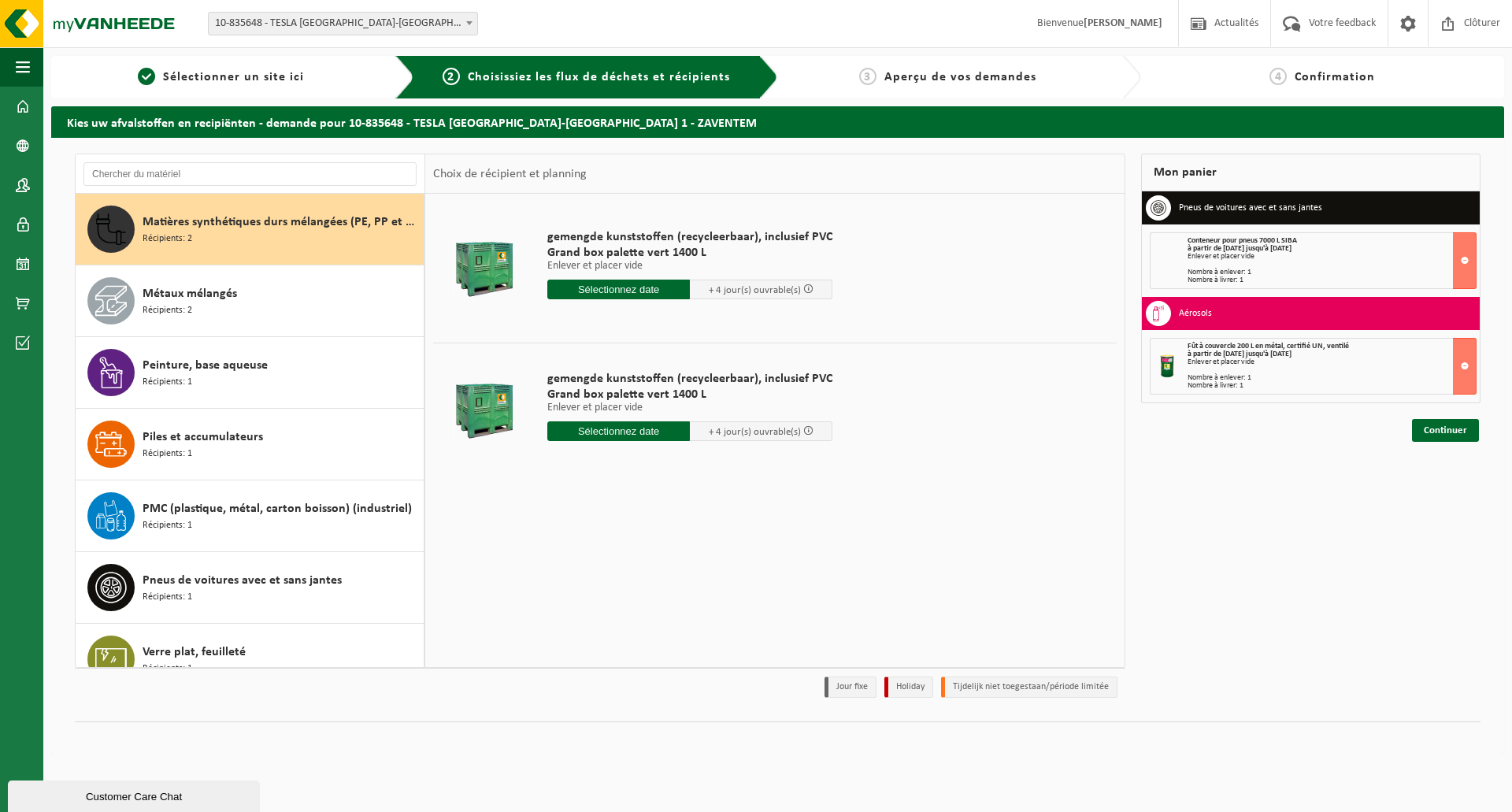
click at [616, 289] on input "text" at bounding box center [618, 289] width 143 height 20
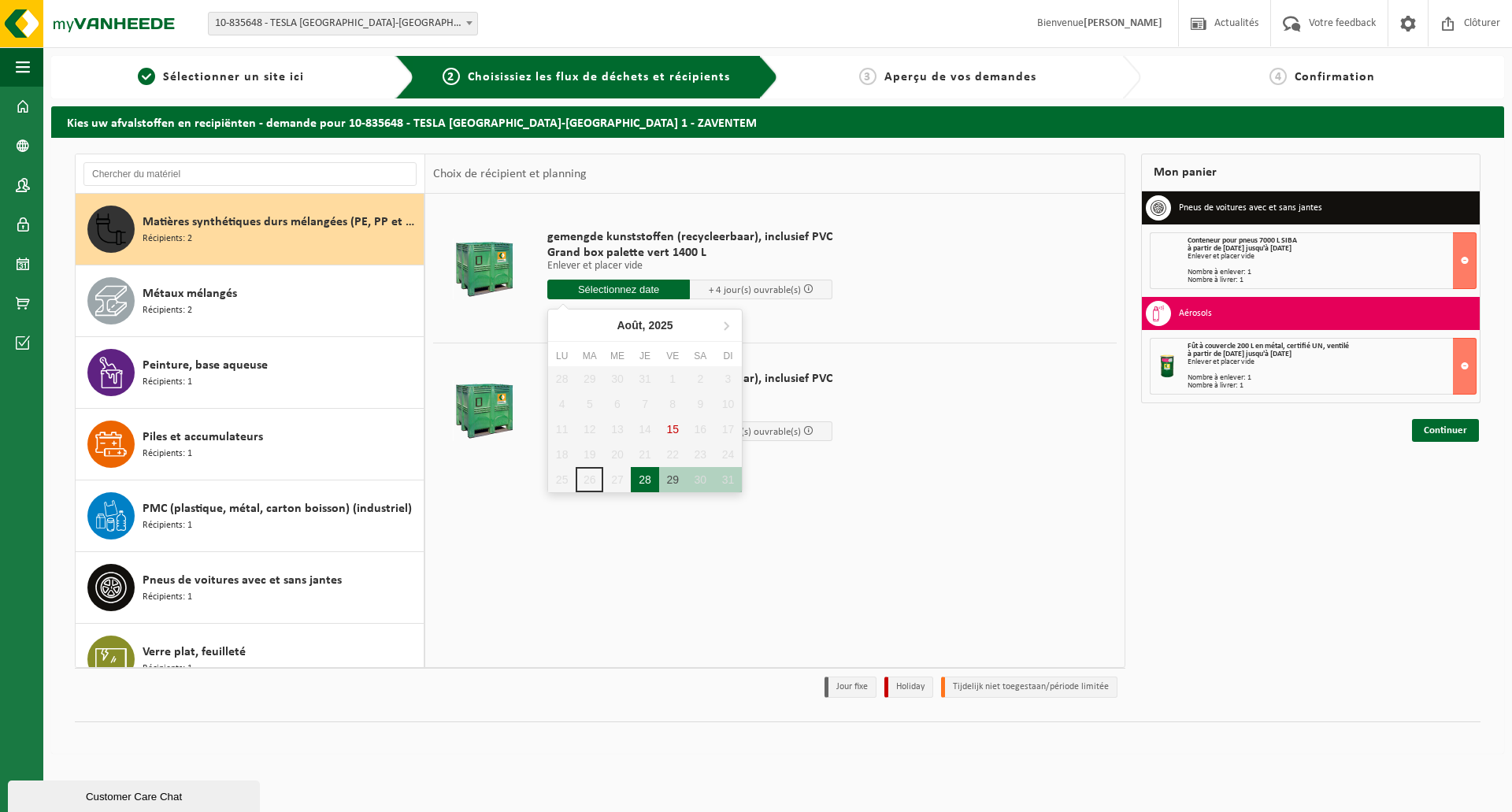
click at [649, 474] on div "28" at bounding box center [644, 480] width 28 height 26
type input "à partir de 2025-08-28"
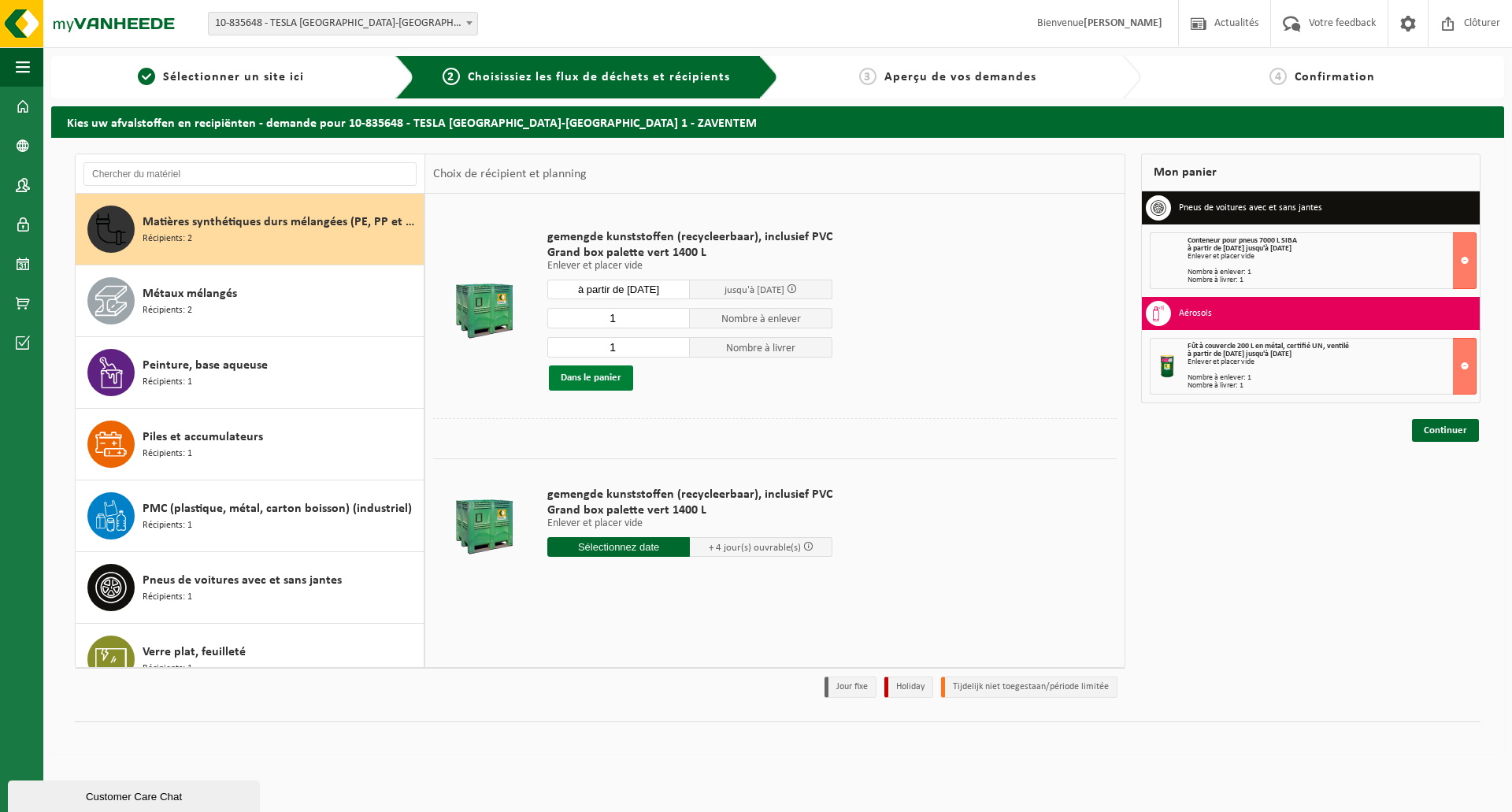
click at [598, 377] on button "Dans le panier" at bounding box center [591, 378] width 85 height 26
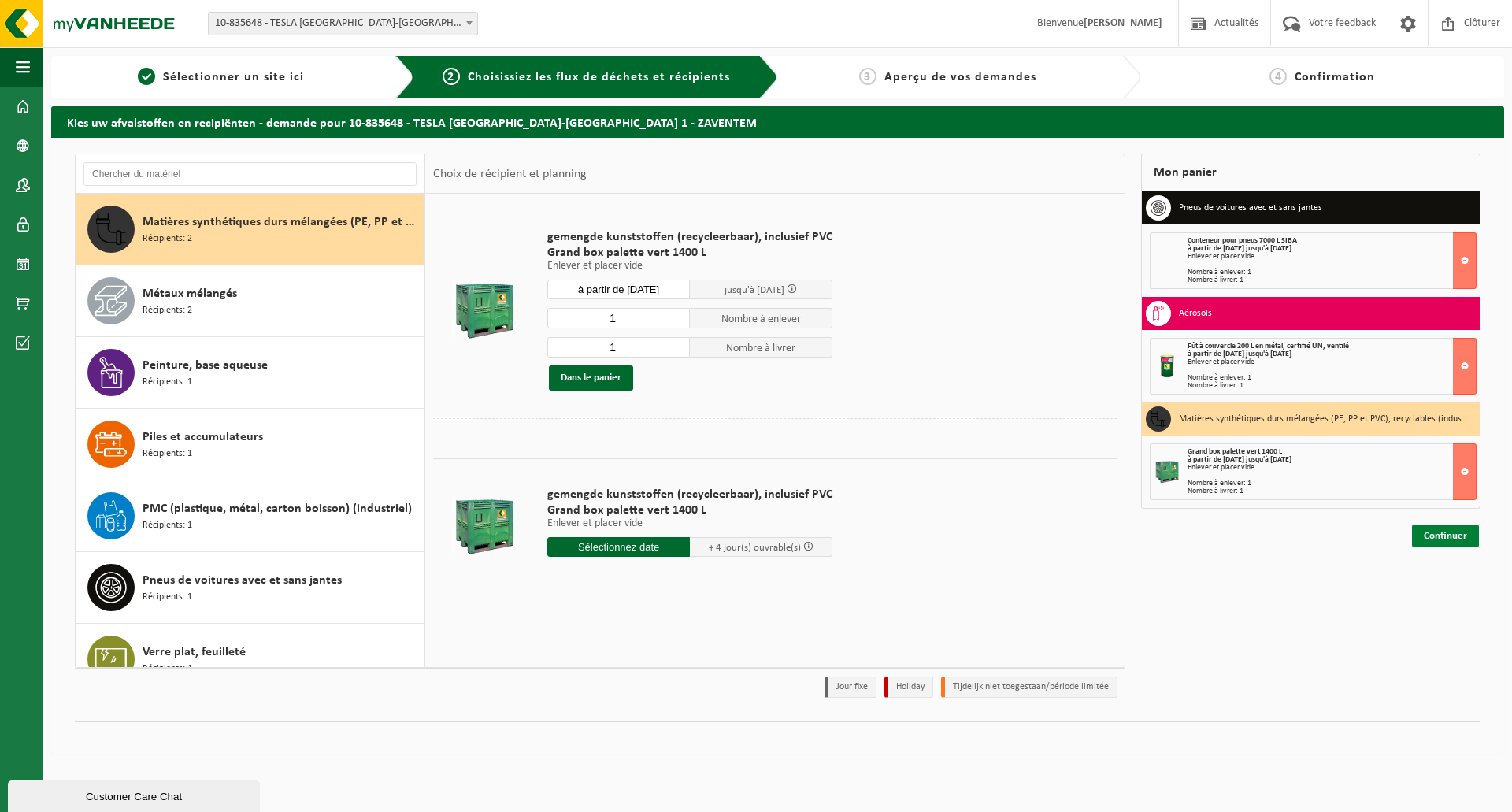
click at [1444, 532] on link "Continuer" at bounding box center [1445, 535] width 67 height 23
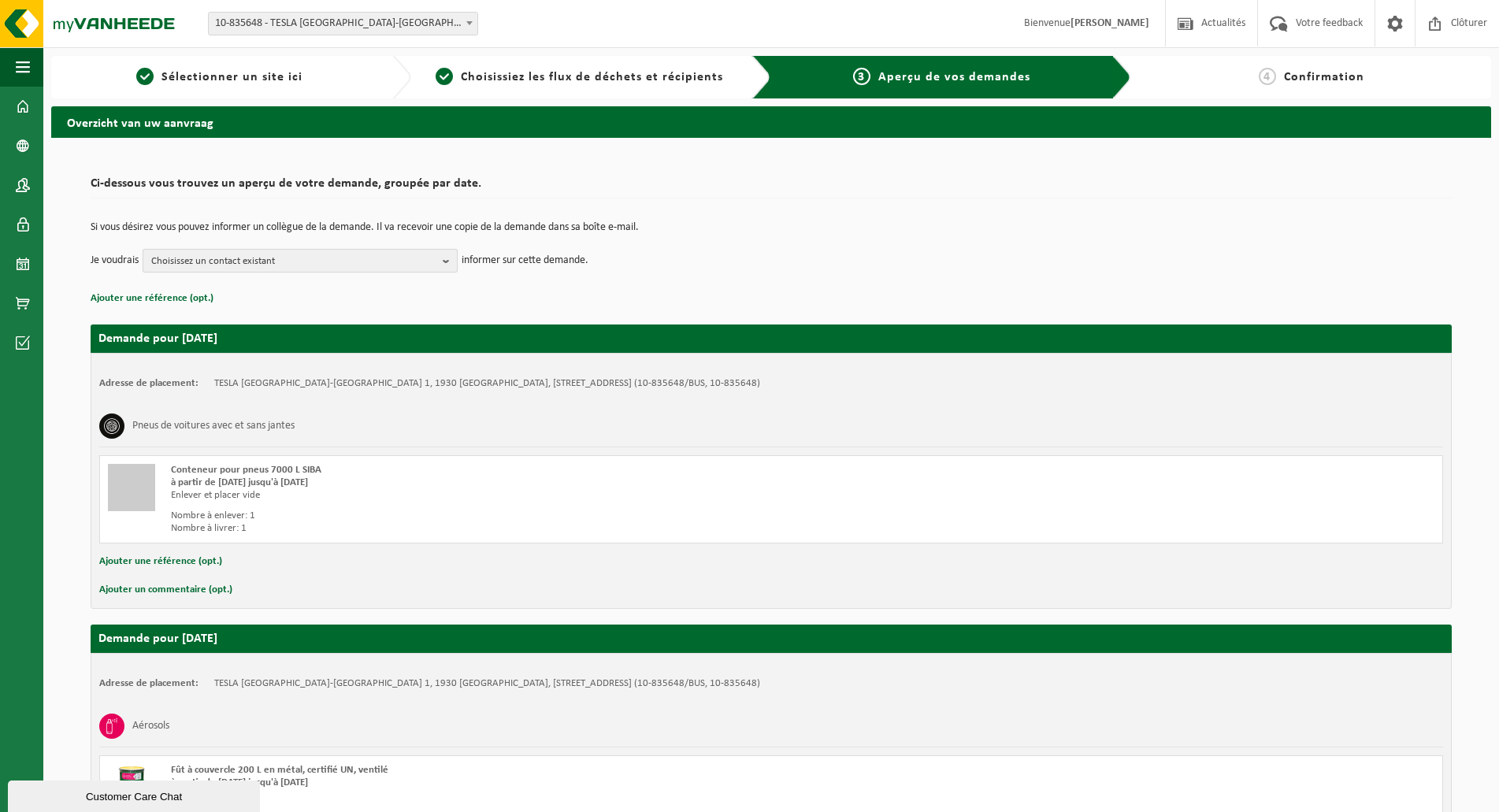
click at [429, 263] on span "Choisissez un contact existant" at bounding box center [294, 262] width 285 height 24
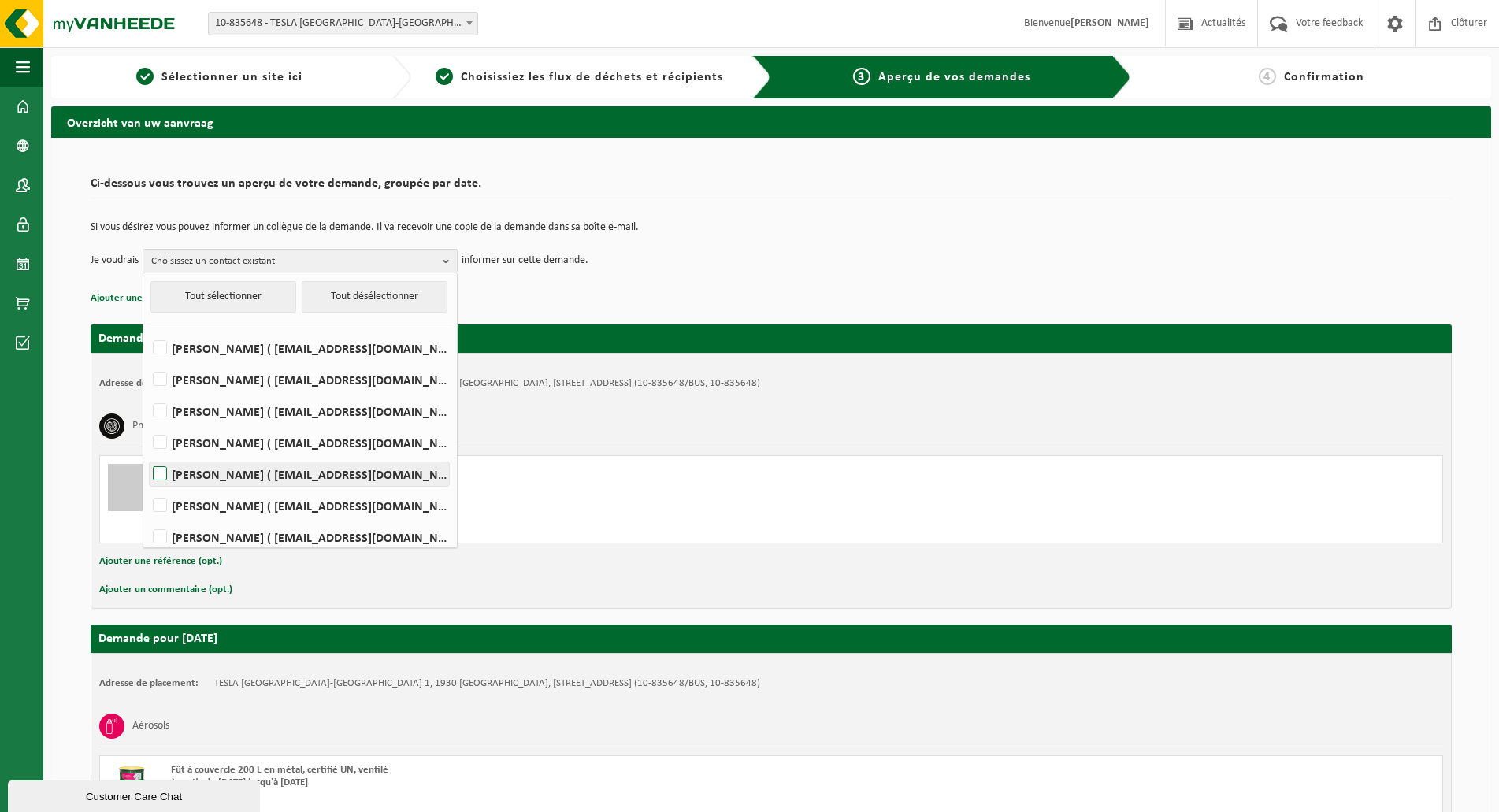
click at [164, 471] on label "[PERSON_NAME] ( [EMAIL_ADDRESS][DOMAIN_NAME] )" at bounding box center [299, 474] width 299 height 24
click at [148, 455] on input "[PERSON_NAME] ( [EMAIL_ADDRESS][DOMAIN_NAME] )" at bounding box center [147, 454] width 1 height 1
checkbox input "true"
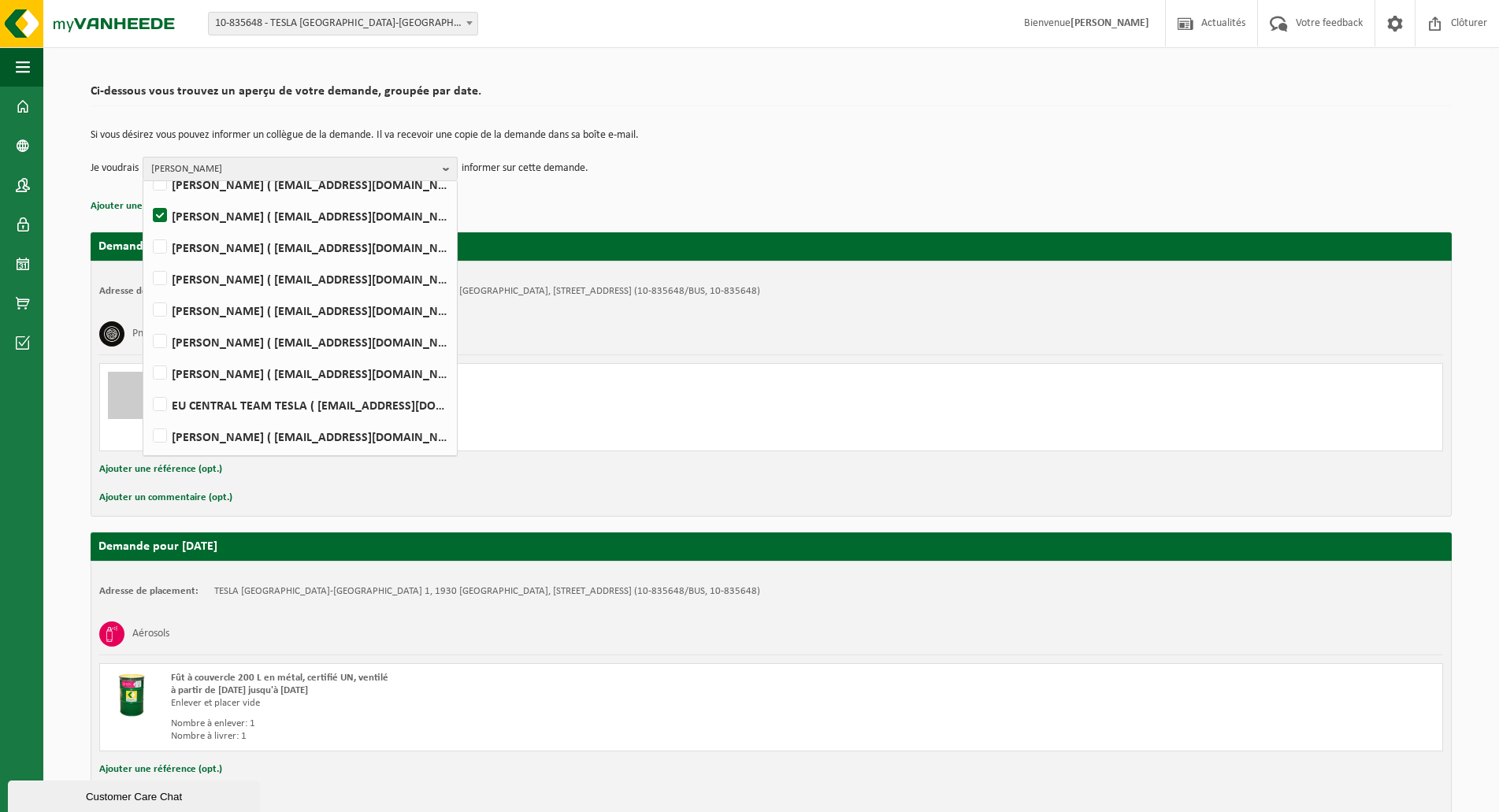
scroll to position [79, 0]
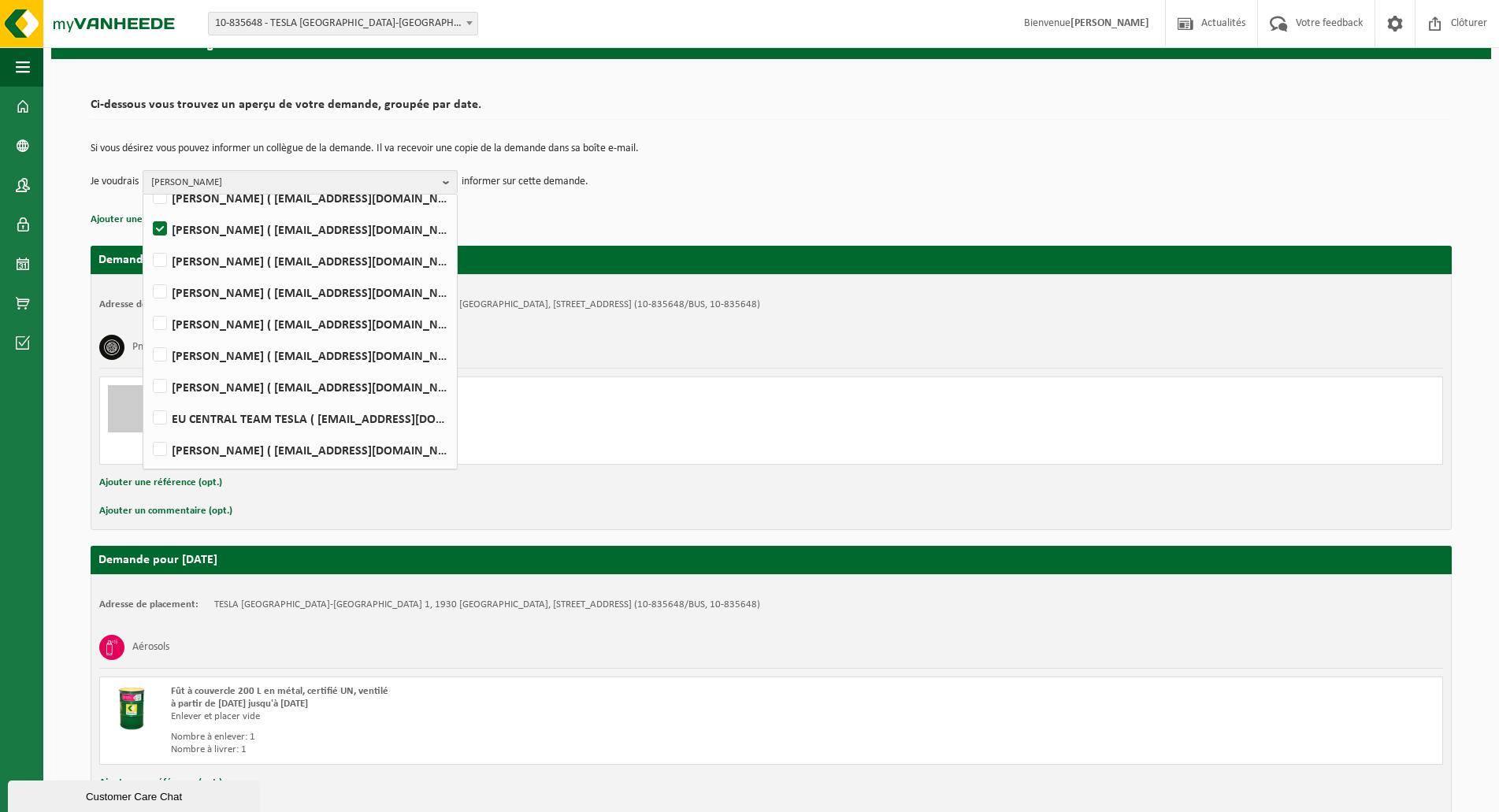
click at [466, 492] on div "Ajouter une référence (opt.)" at bounding box center [772, 482] width 1344 height 21
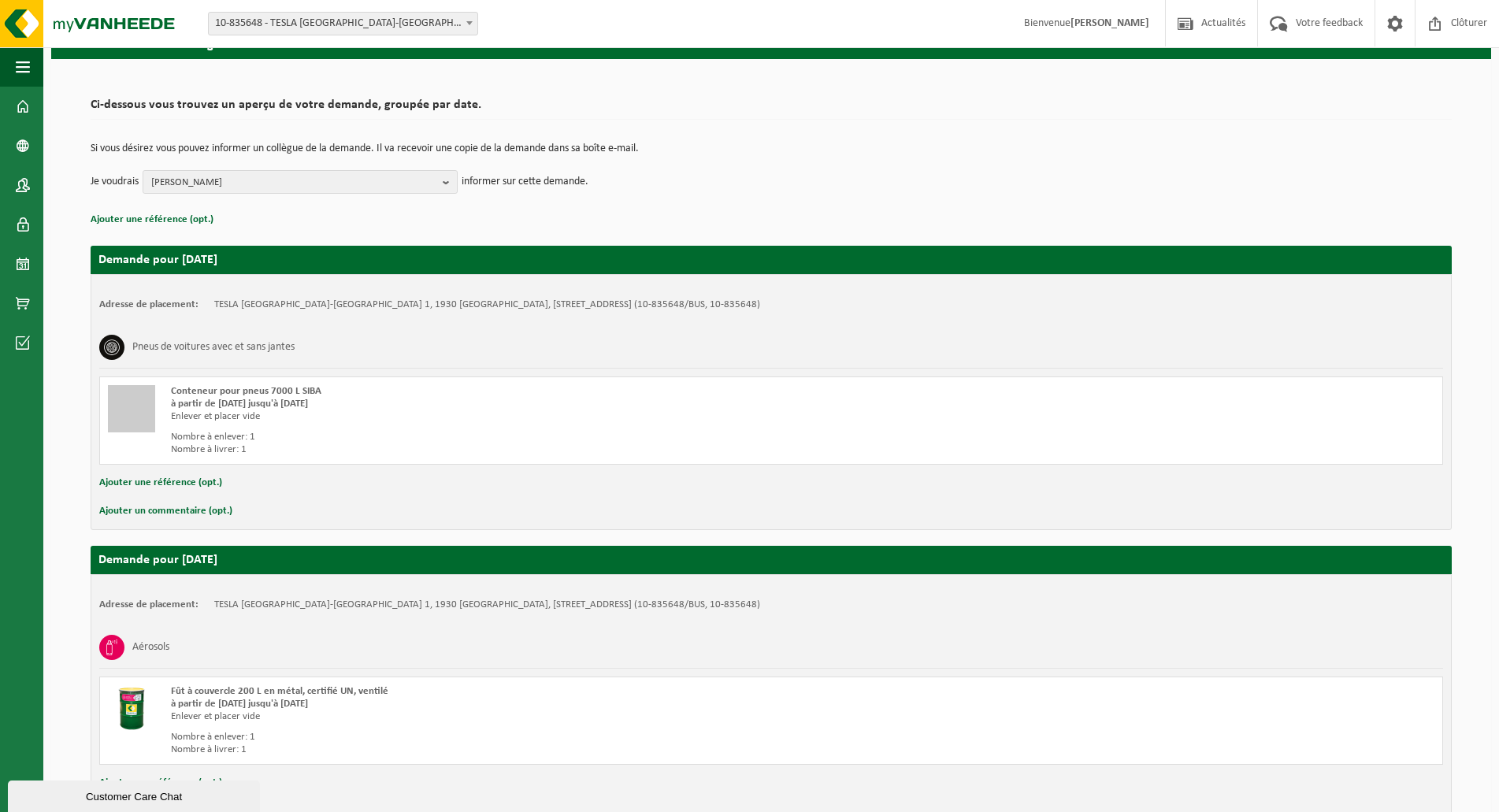
click at [192, 484] on button "Ajouter une référence (opt.)" at bounding box center [160, 482] width 123 height 21
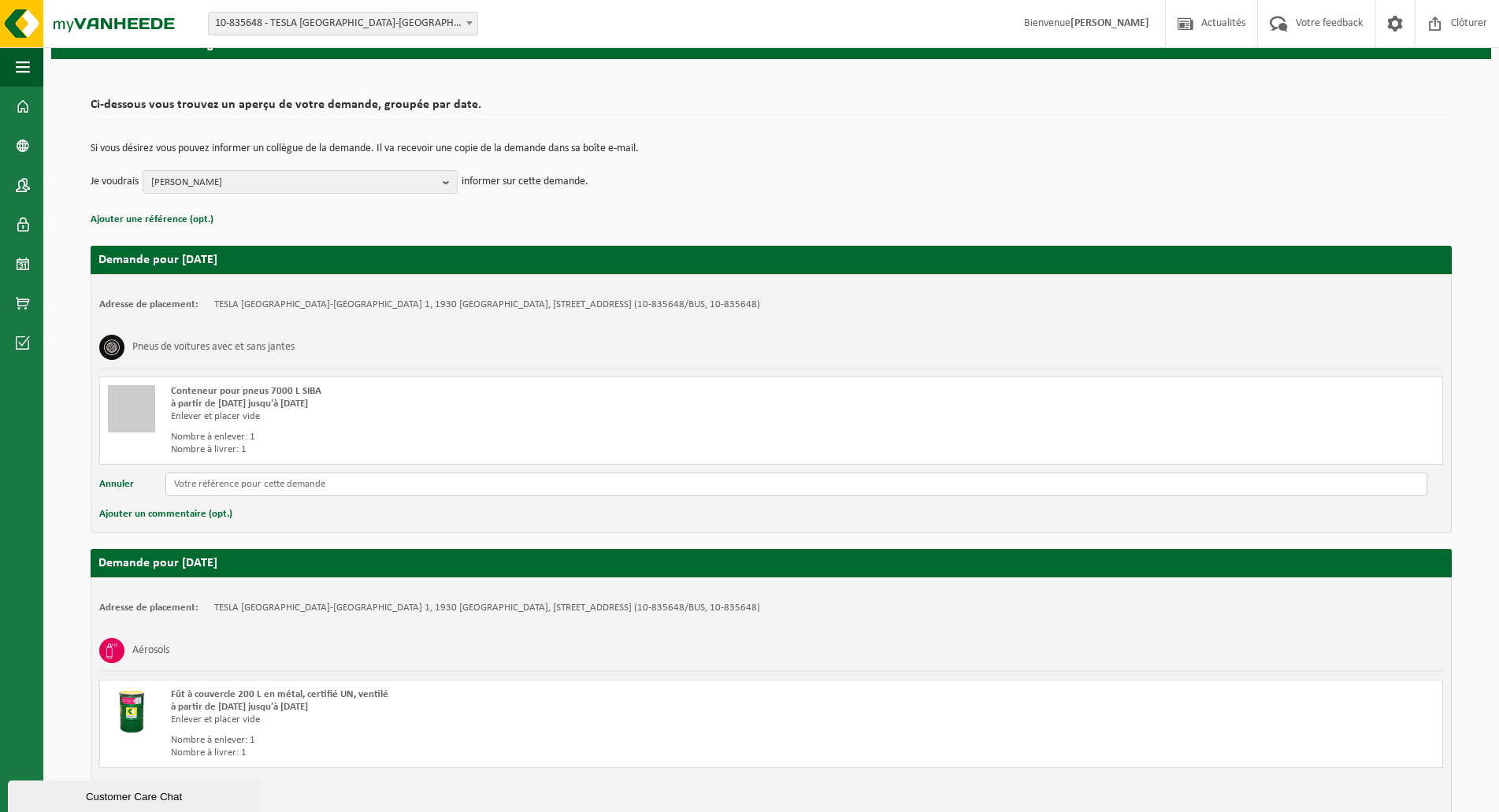
click at [212, 484] on input "text" at bounding box center [796, 484] width 1262 height 24
paste input "GElieve een lege vrachtwagen mee te brengen, want we hebben nog veel extra band…"
click at [180, 485] on input "GElieve een lege vrachtwagen mee te brengen, want we hebben nog veel extra band…" at bounding box center [796, 484] width 1262 height 24
click at [176, 483] on input "Gelieve een lege vrachtwagen mee te brengen, want we hebben nog veel extra band…" at bounding box center [796, 484] width 1262 height 24
click at [851, 486] on input "!!!!!!!! Gelieve een lege vrachtwagen mee te brengen, want we hebben nog veel e…" at bounding box center [796, 484] width 1262 height 24
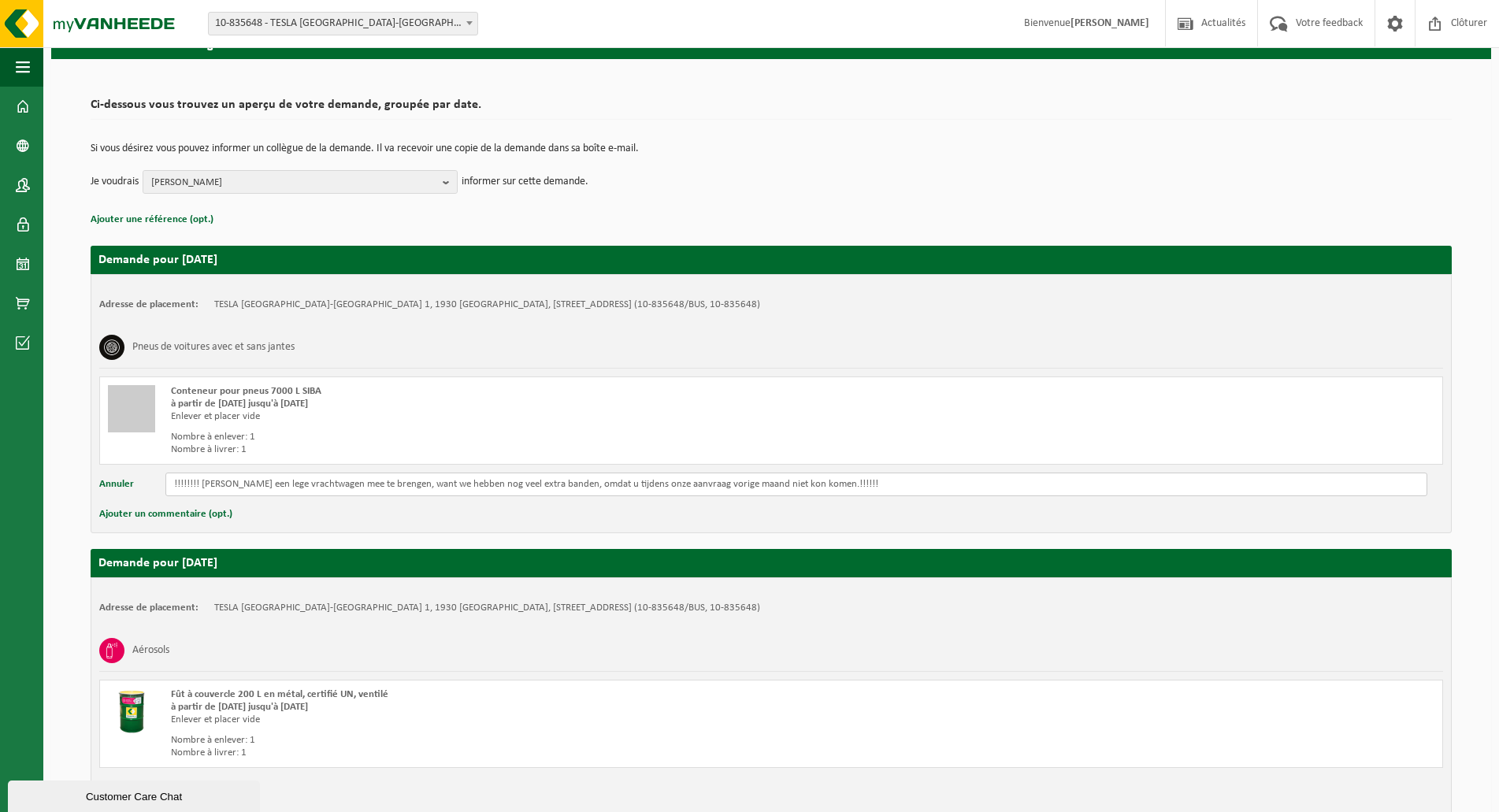
click at [827, 484] on input "!!!!!!!! Gelieve een lege vrachtwagen mee te brengen, want we hebben nog veel e…" at bounding box center [796, 484] width 1262 height 24
click at [401, 481] on input "!!!!!!!! Gelieve een lege vrachtwagen mee te brengen, want we hebben nog veel e…" at bounding box center [796, 484] width 1262 height 24
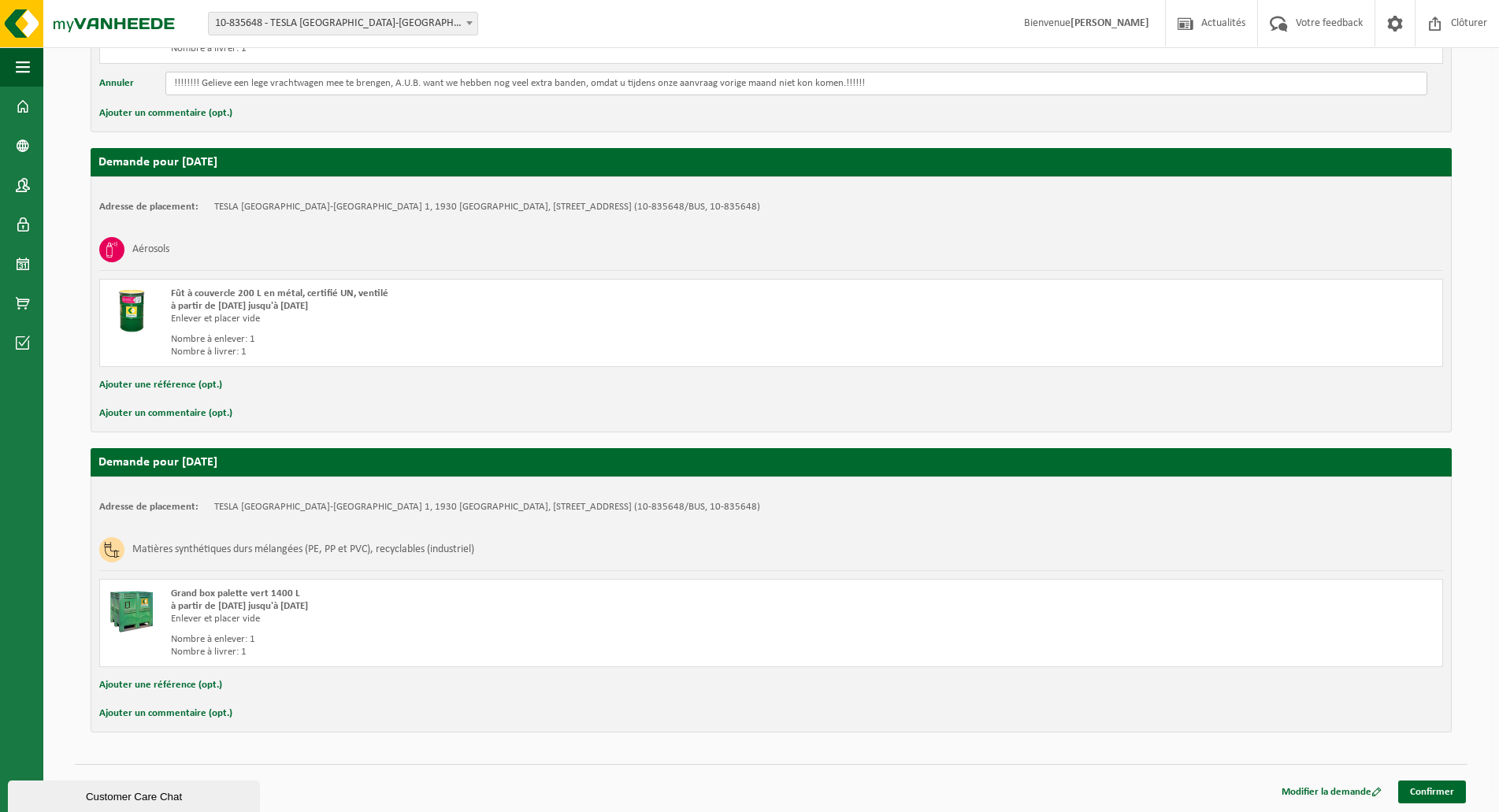
scroll to position [0, 0]
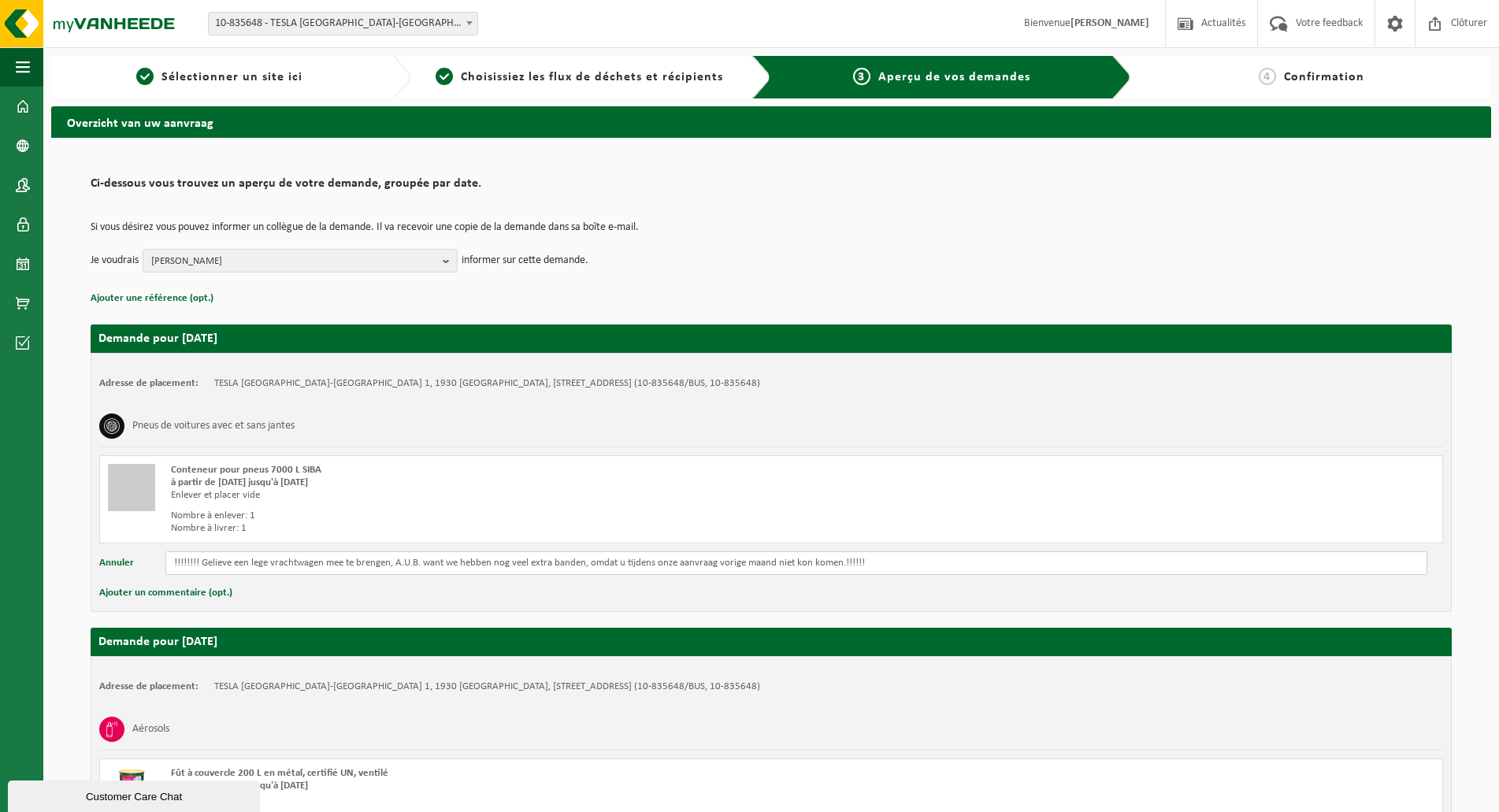
type input "!!!!!!!! Gelieve een lege vrachtwagen mee te brengen, A.U.B. want we hebben nog…"
click at [991, 77] on span "Aperçu de vos demandes" at bounding box center [955, 77] width 153 height 13
click at [884, 255] on td "Je voudrais STIJN DE RAEYMAECKER Tout sélectionner Tout désélectionner TAMARA B…" at bounding box center [771, 261] width 1361 height 24
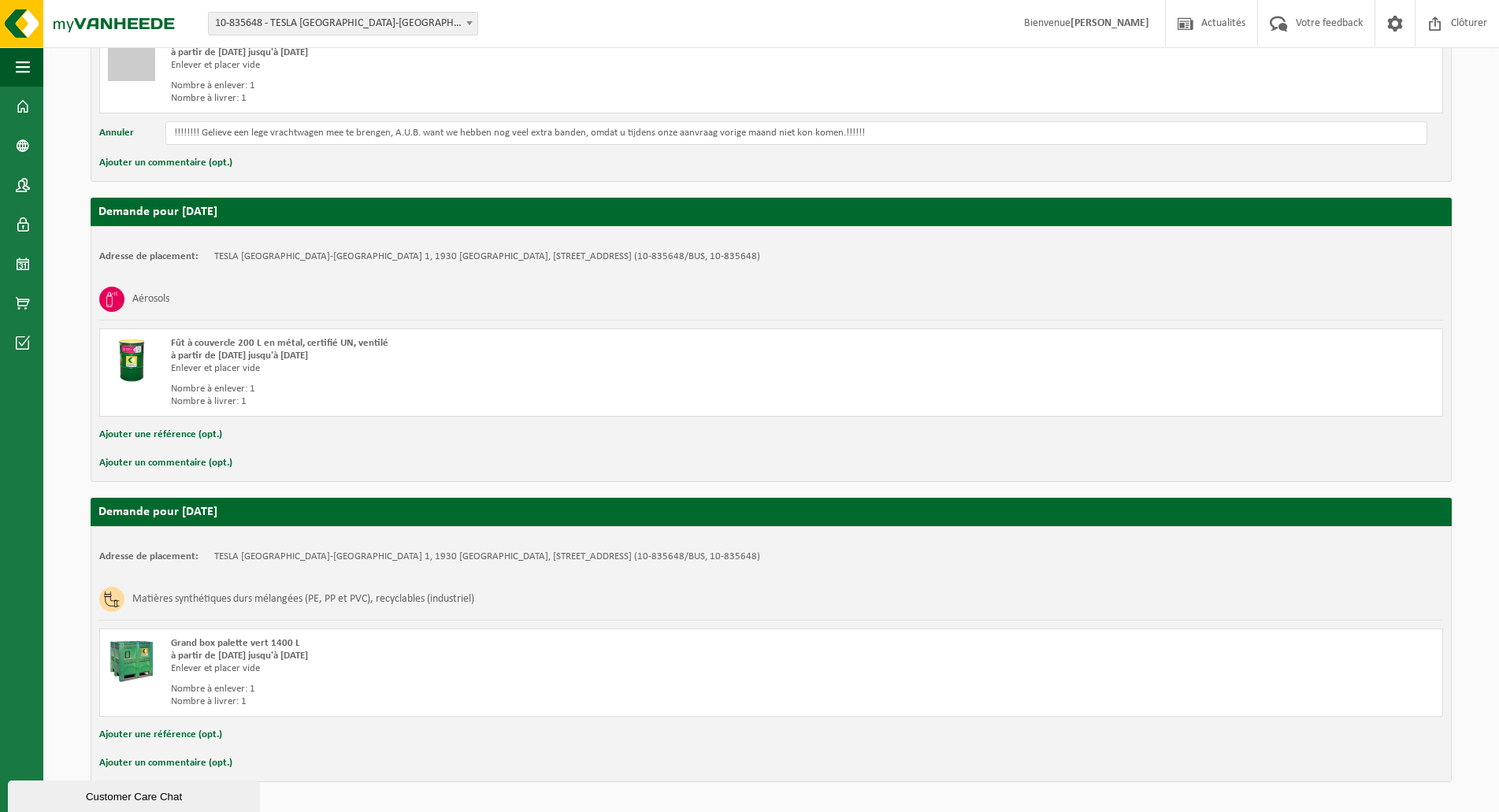
scroll to position [480, 0]
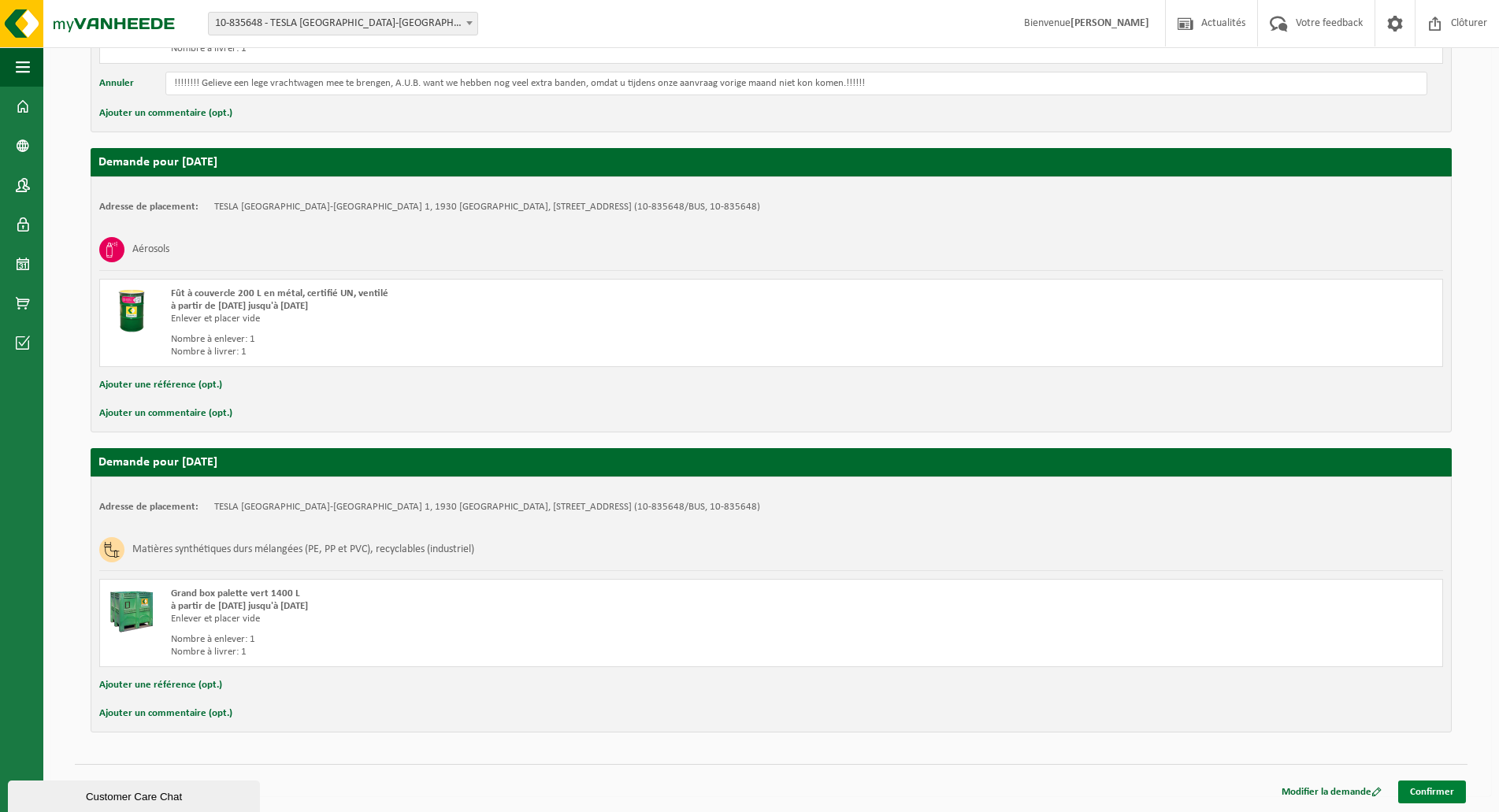
click at [1425, 793] on link "Confirmer" at bounding box center [1432, 791] width 68 height 23
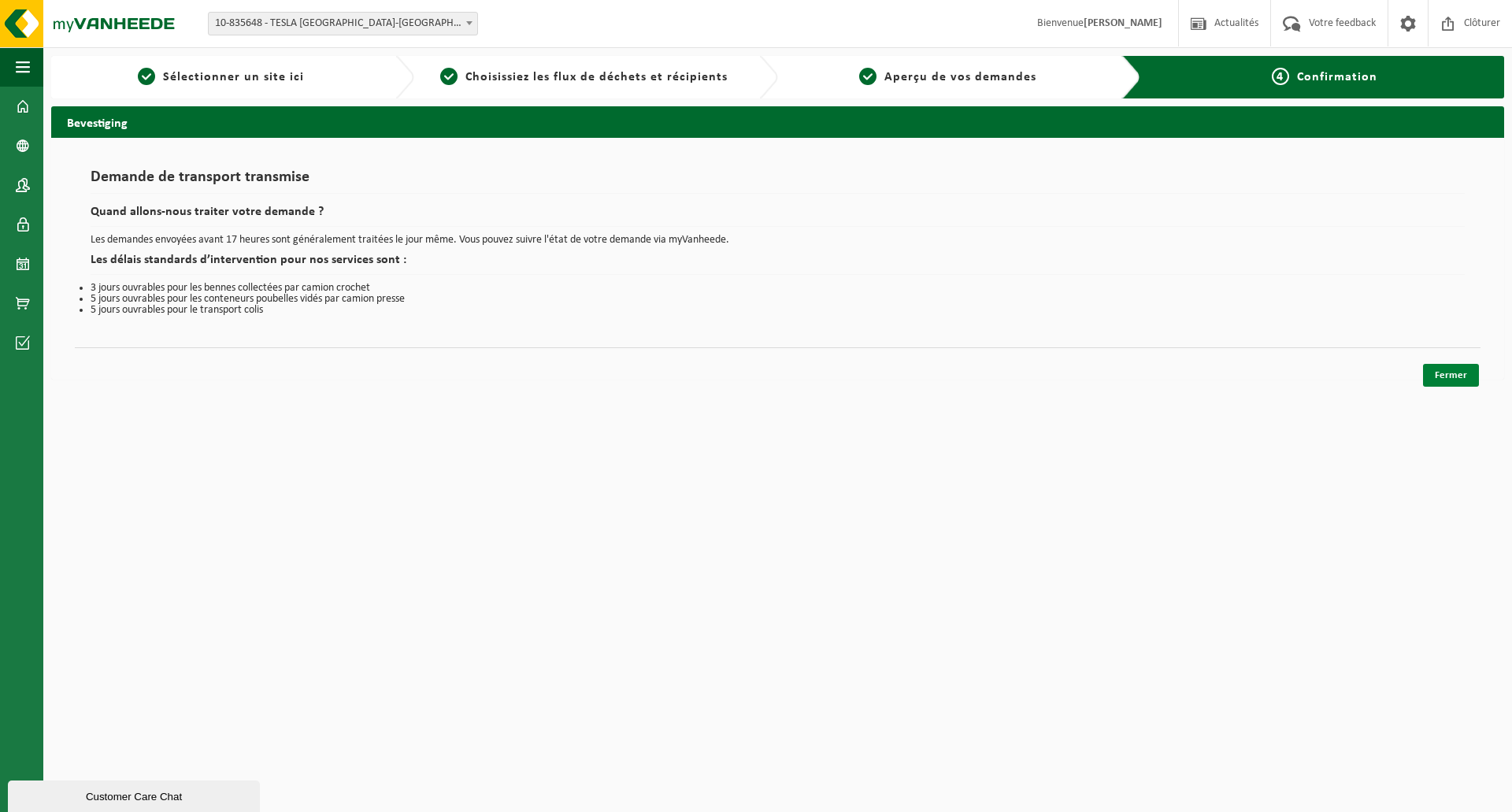
click at [1438, 373] on link "Fermer" at bounding box center [1451, 375] width 56 height 23
